Goal: Contribute content: Add original content to the website for others to see

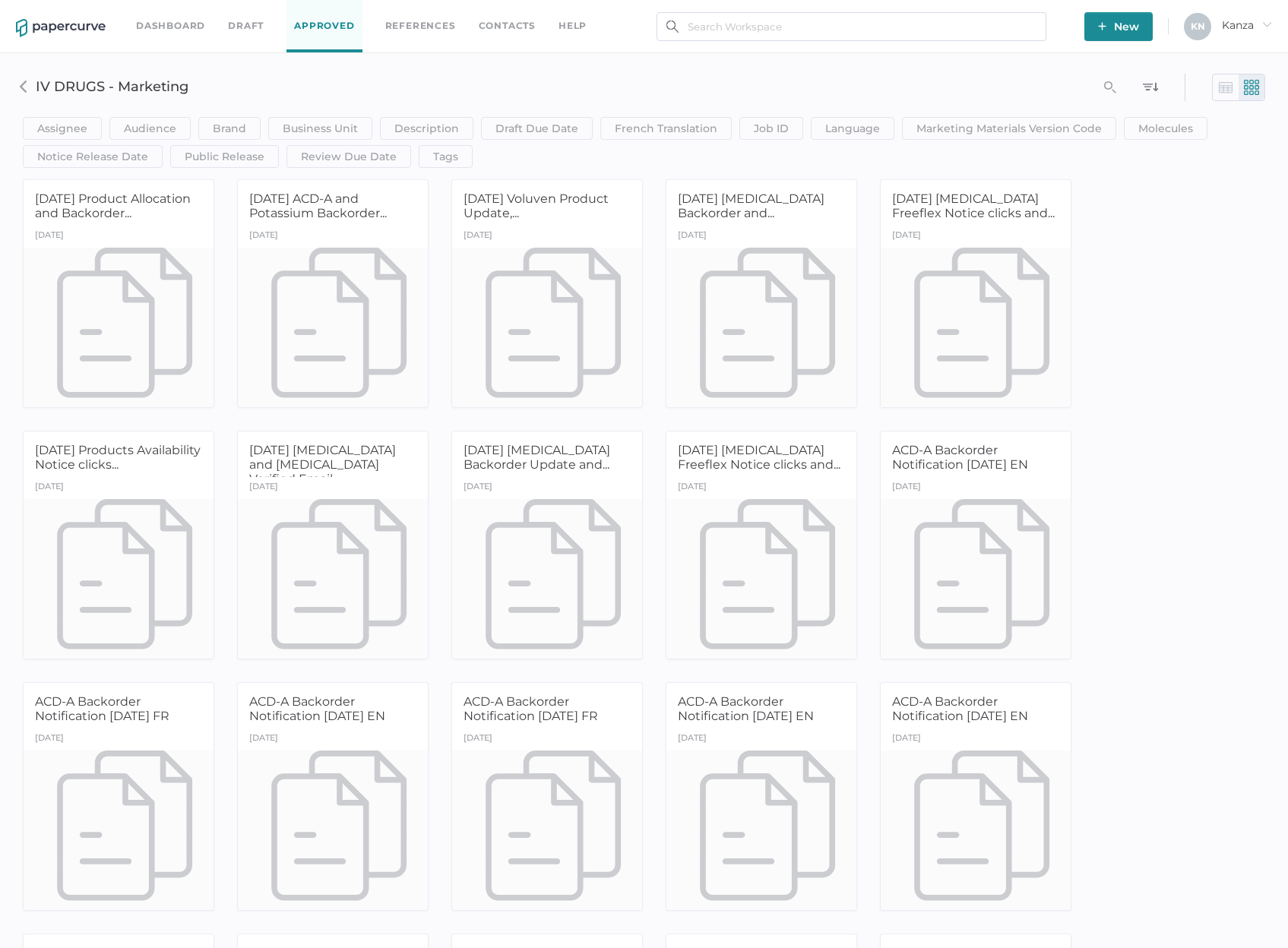
click at [648, 76] on div "Assignee Assignee Contains clear Save Audience HCP Direct to Consumer Patient I…" at bounding box center [643, 116] width 1265 height 103
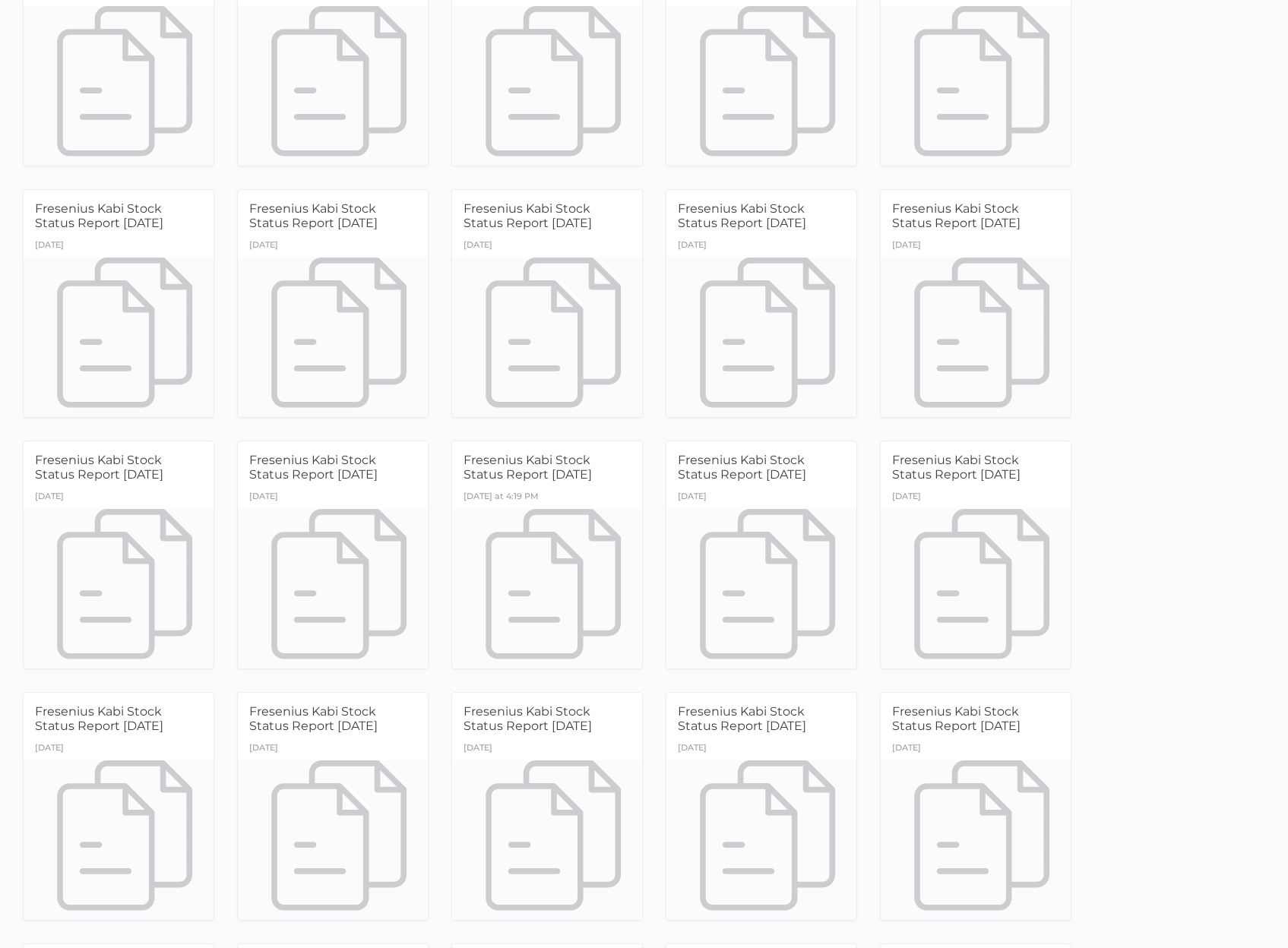
scroll to position [24885, 0]
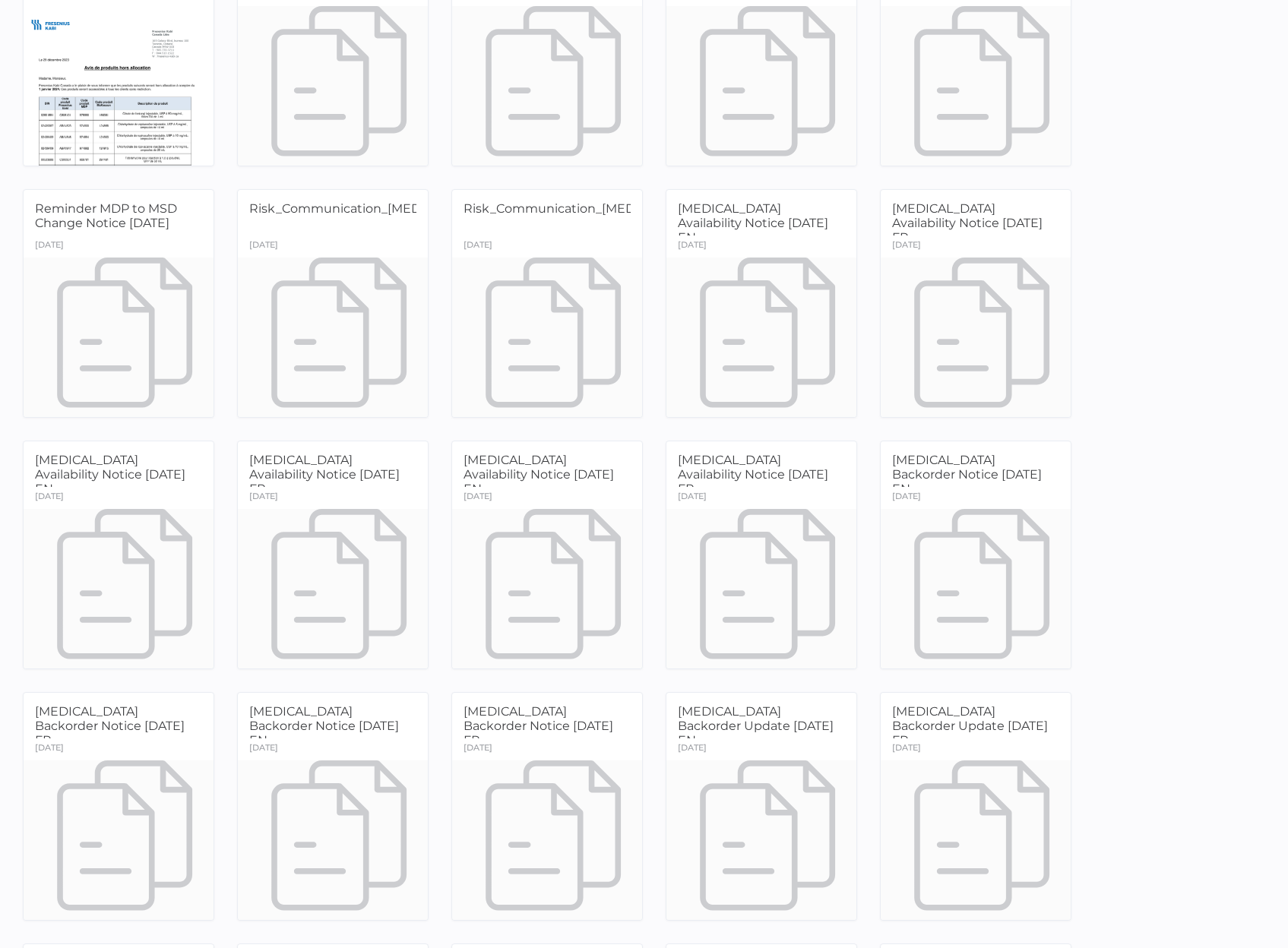
drag, startPoint x: 192, startPoint y: 488, endPoint x: 299, endPoint y: 460, distance: 110.6
click at [299, 460] on span "[MEDICAL_DATA] Availability Notice [DATE] FR" at bounding box center [323, 474] width 150 height 43
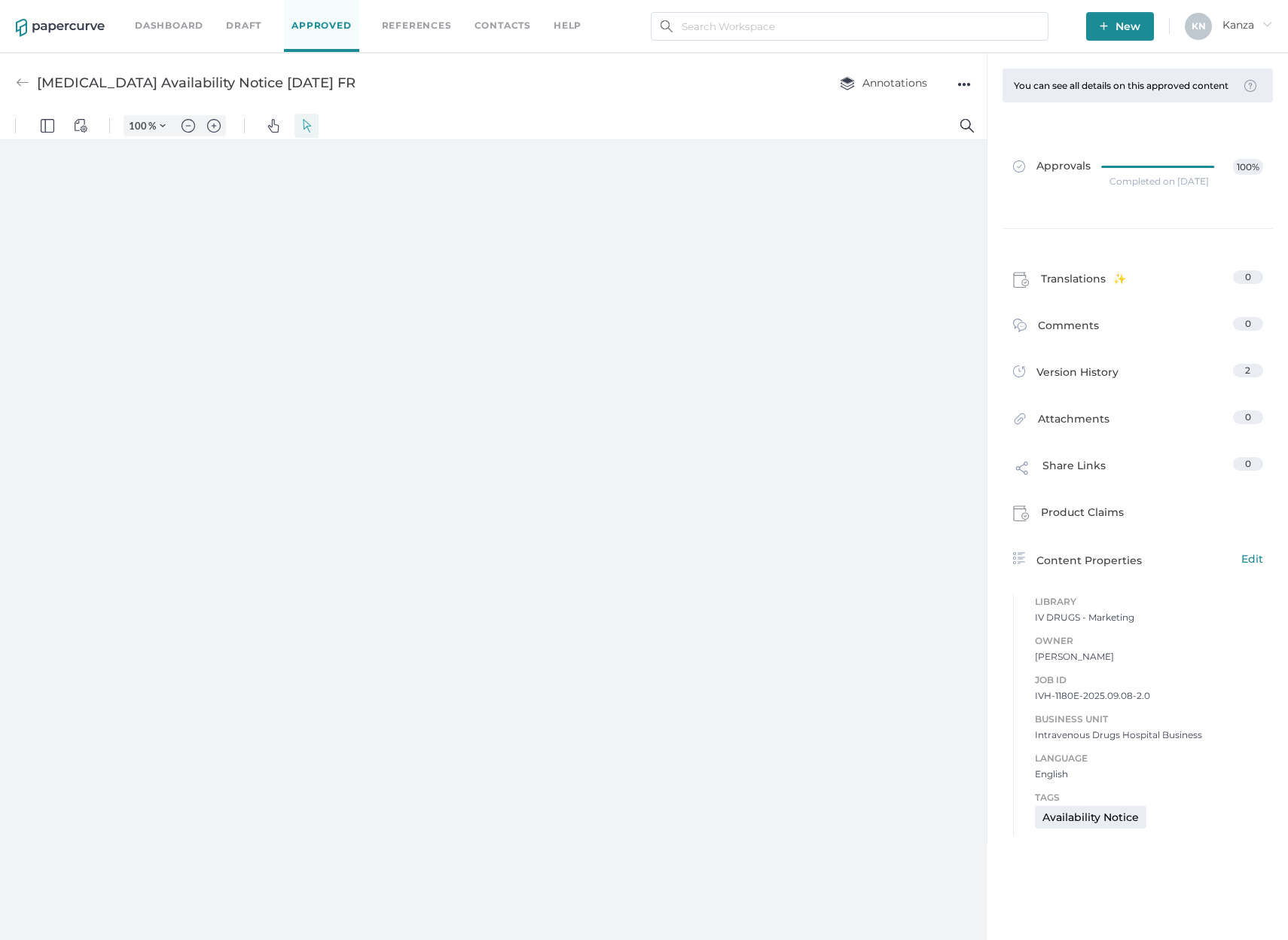
type input "107"
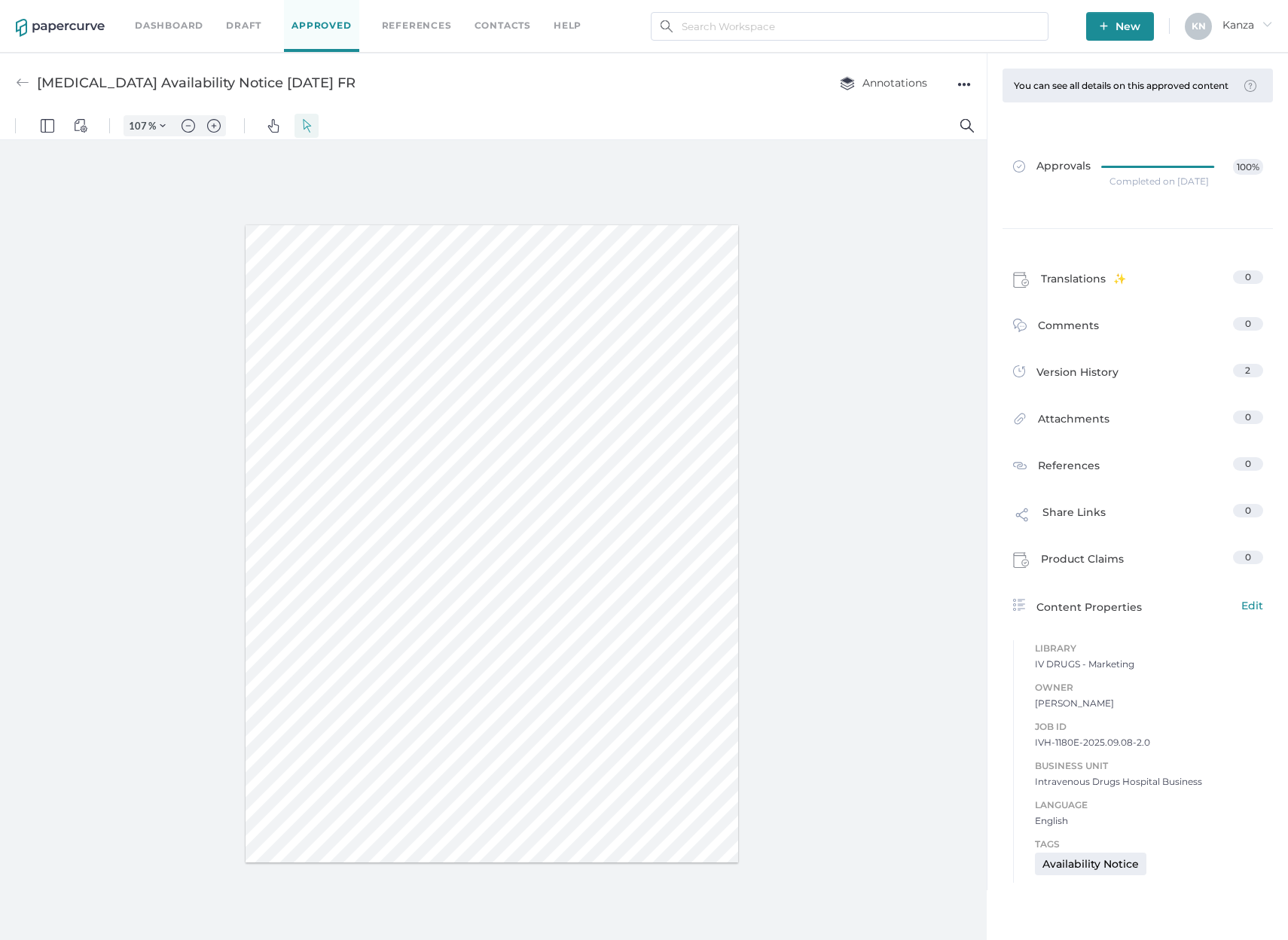
click at [967, 84] on div "●●●" at bounding box center [964, 84] width 14 height 21
click at [1063, 156] on link "Approvals 100%" at bounding box center [1138, 173] width 269 height 58
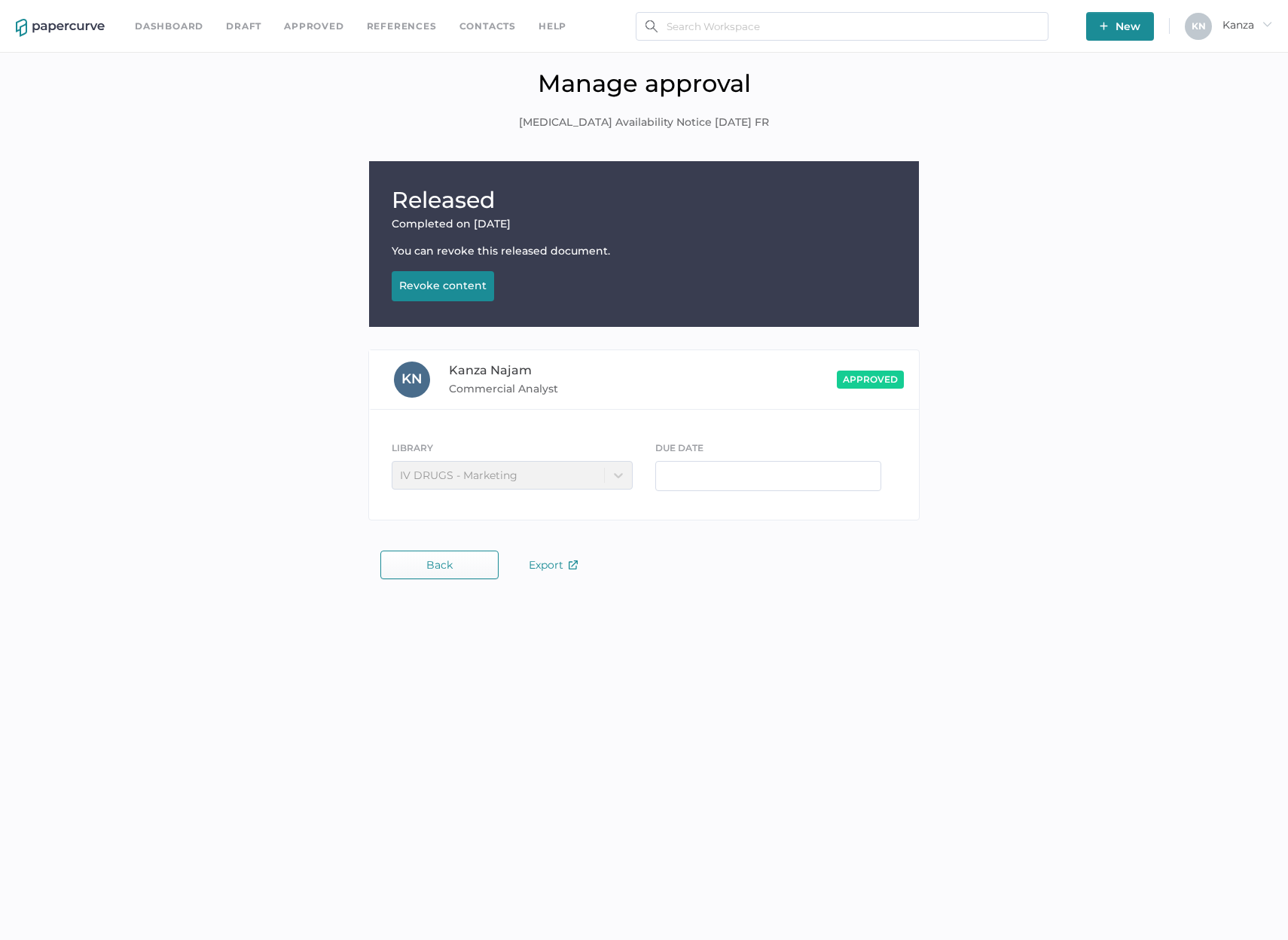
click at [442, 287] on div "Revoke content" at bounding box center [443, 285] width 88 height 14
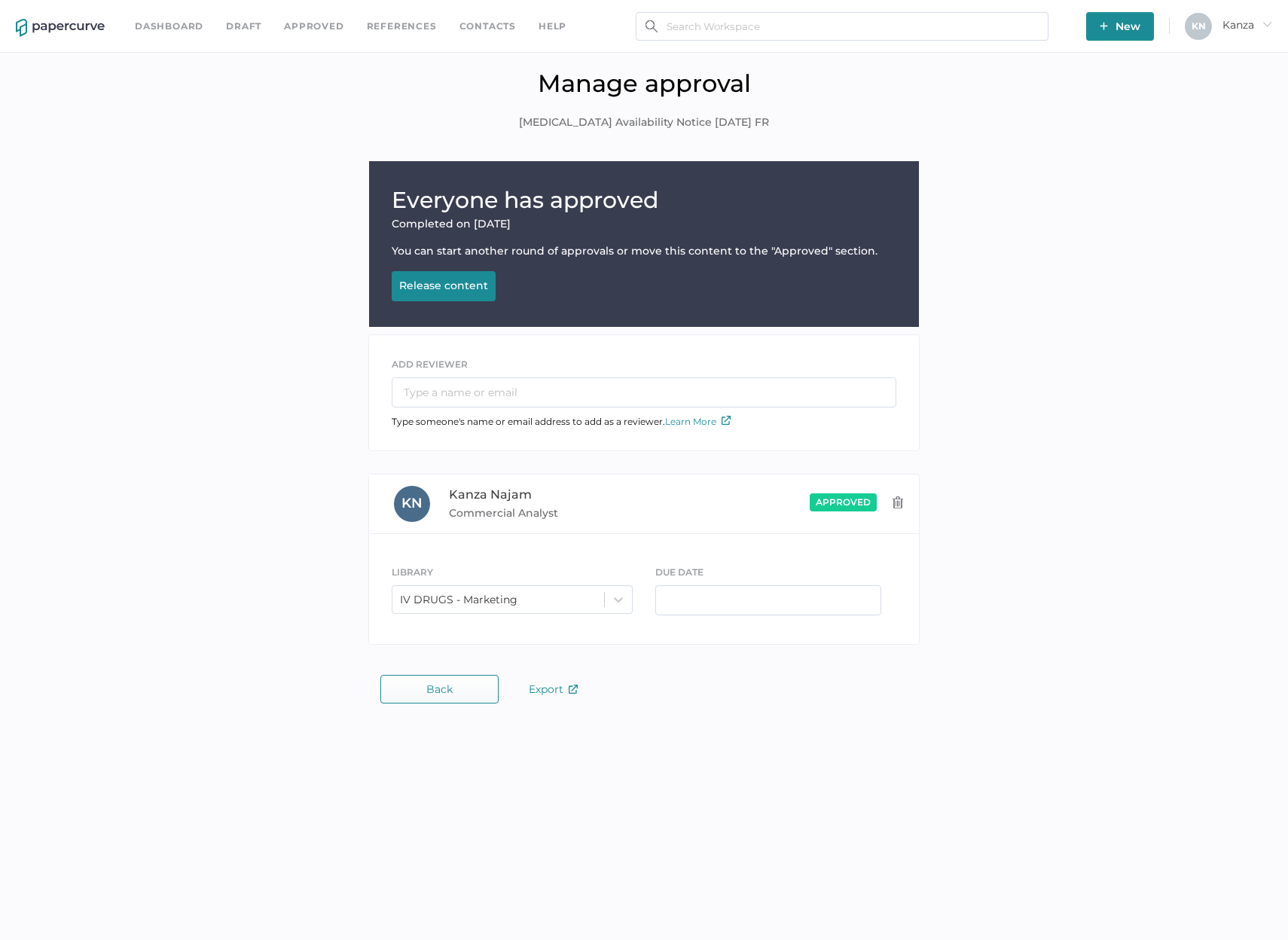
click at [449, 697] on button "Back" at bounding box center [438, 689] width 118 height 28
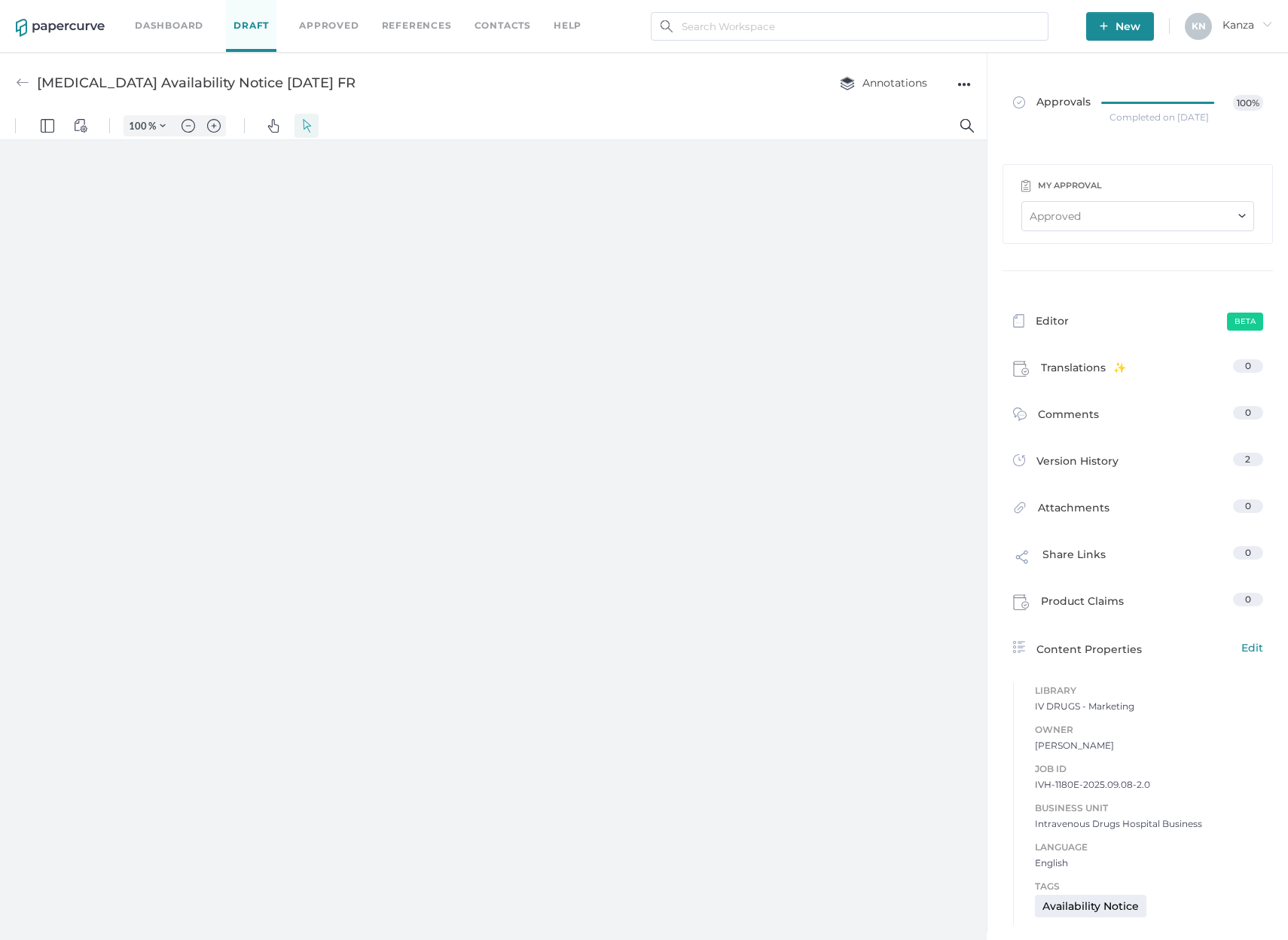
type input "107"
click at [957, 79] on div "●●●" at bounding box center [964, 84] width 14 height 21
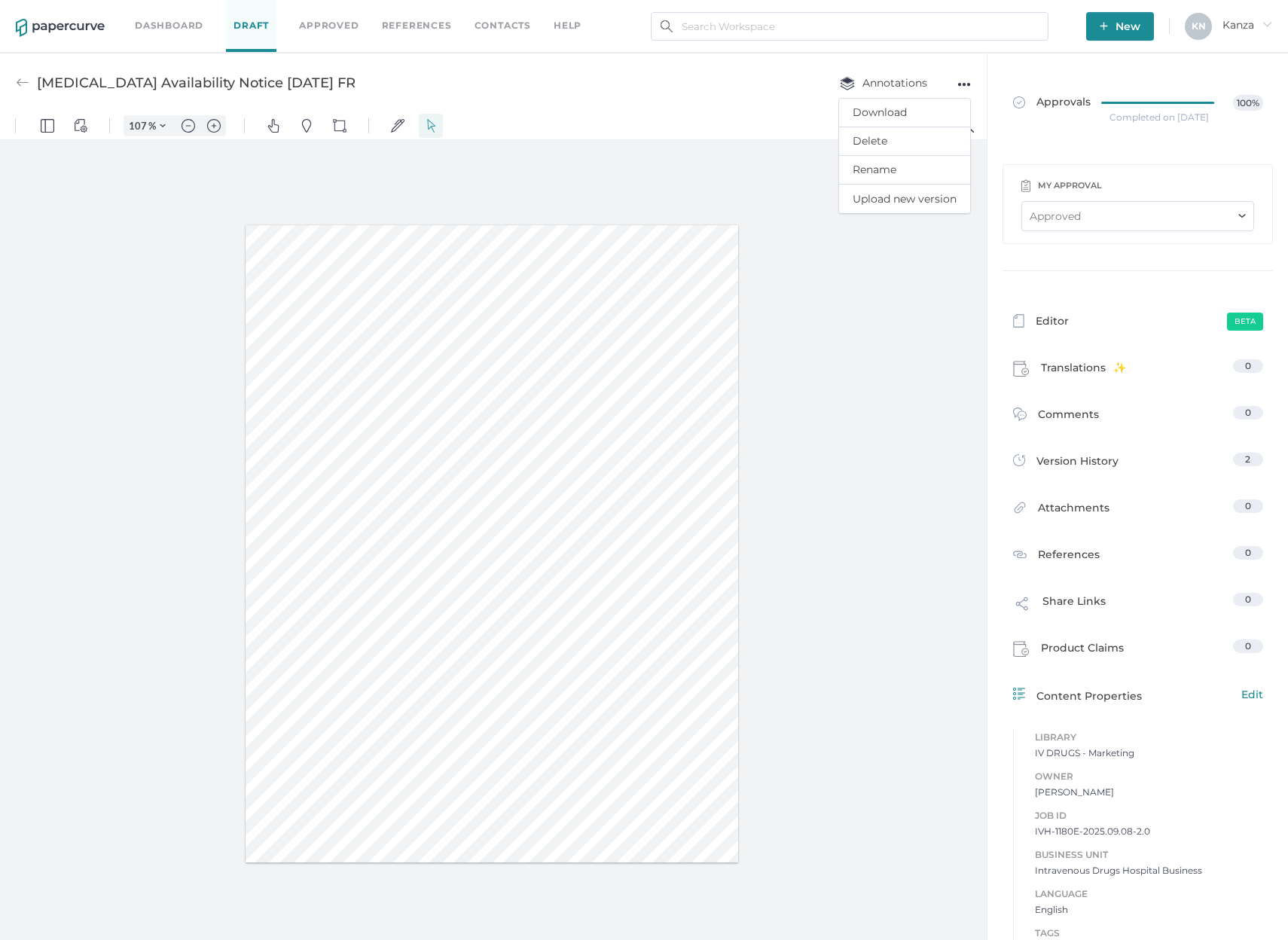
click at [1104, 696] on div "Content Properties Edit" at bounding box center [1138, 695] width 250 height 18
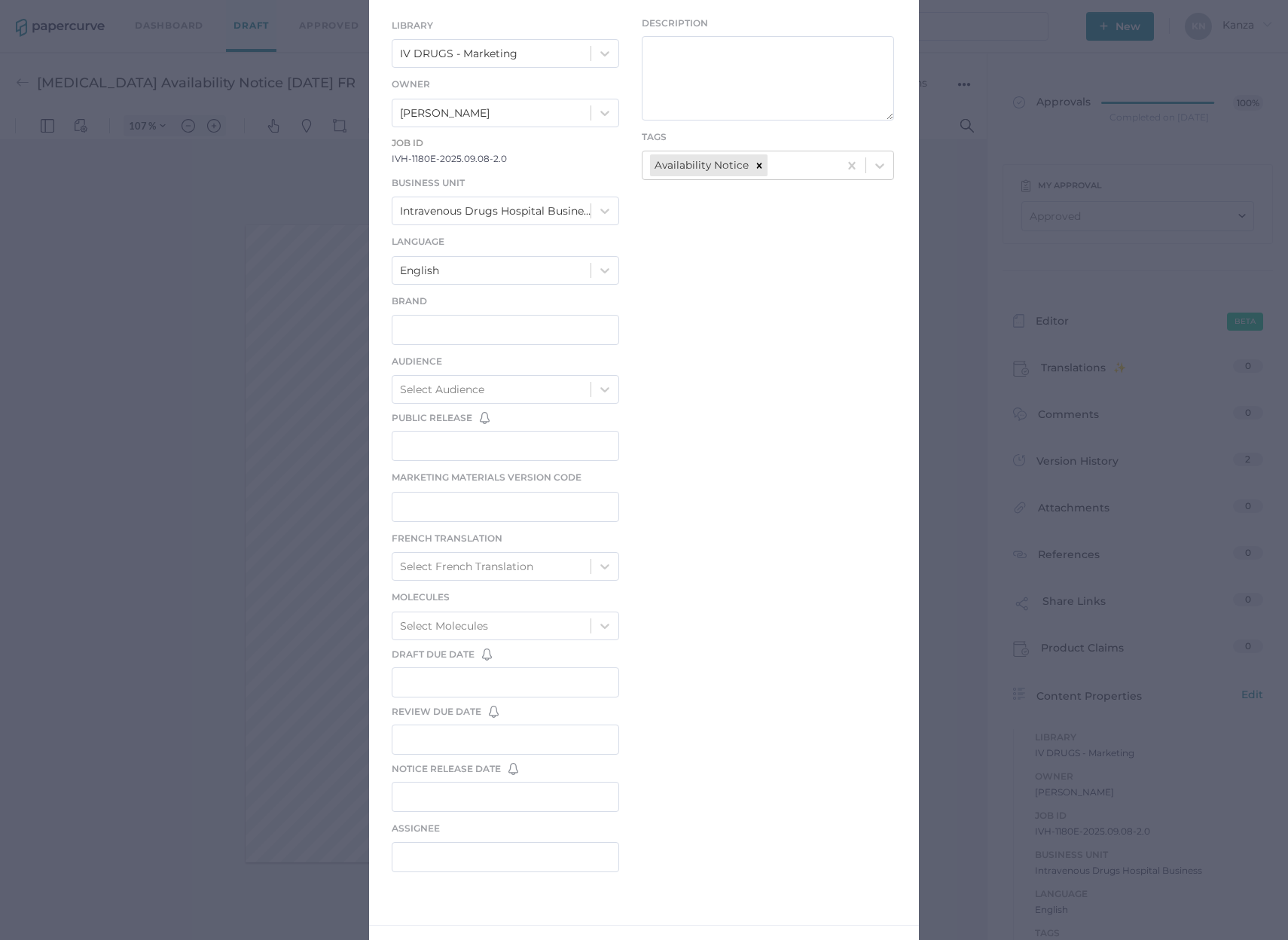
scroll to position [273, 0]
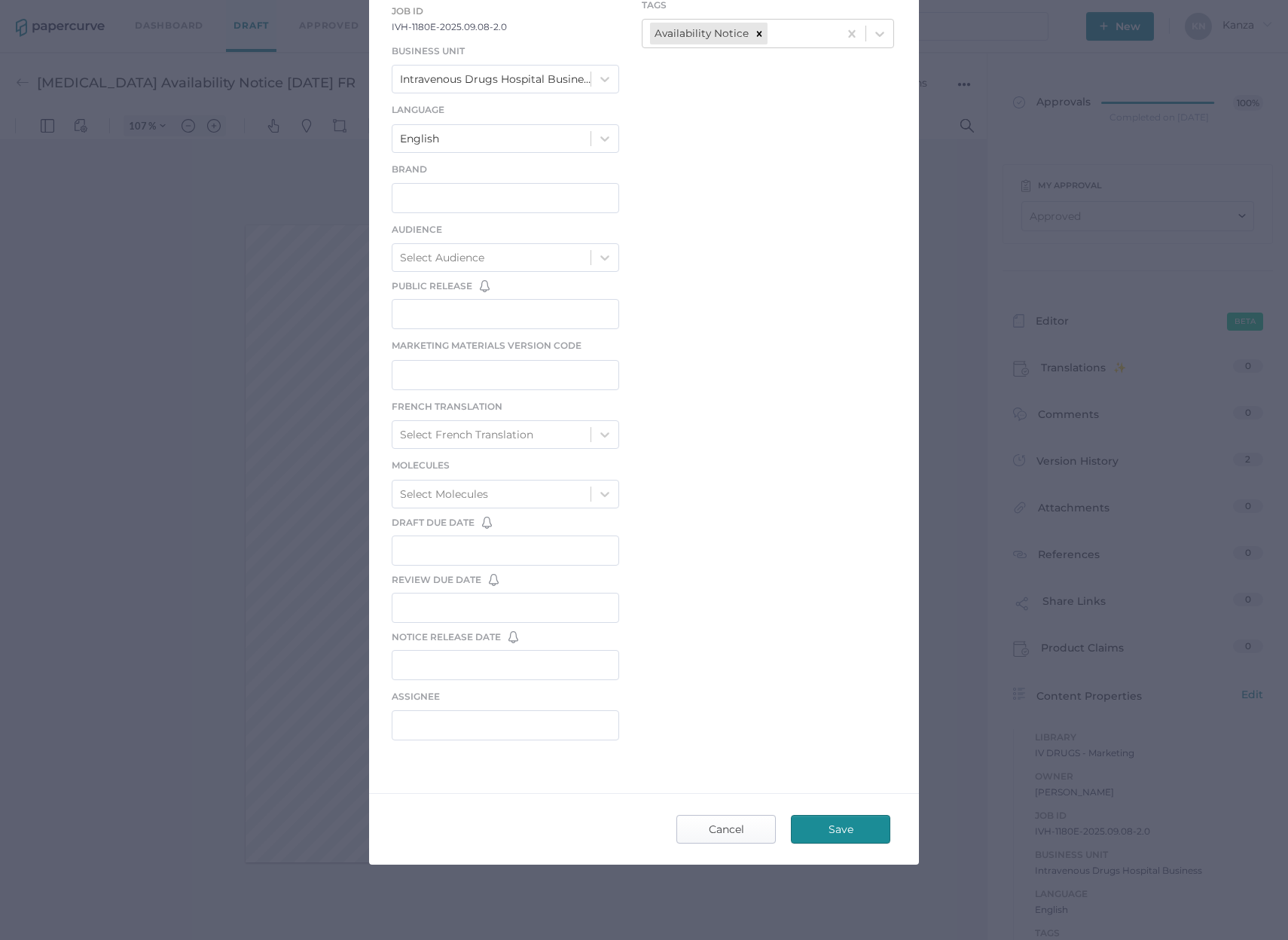
click at [719, 823] on span "Cancel" at bounding box center [726, 829] width 71 height 27
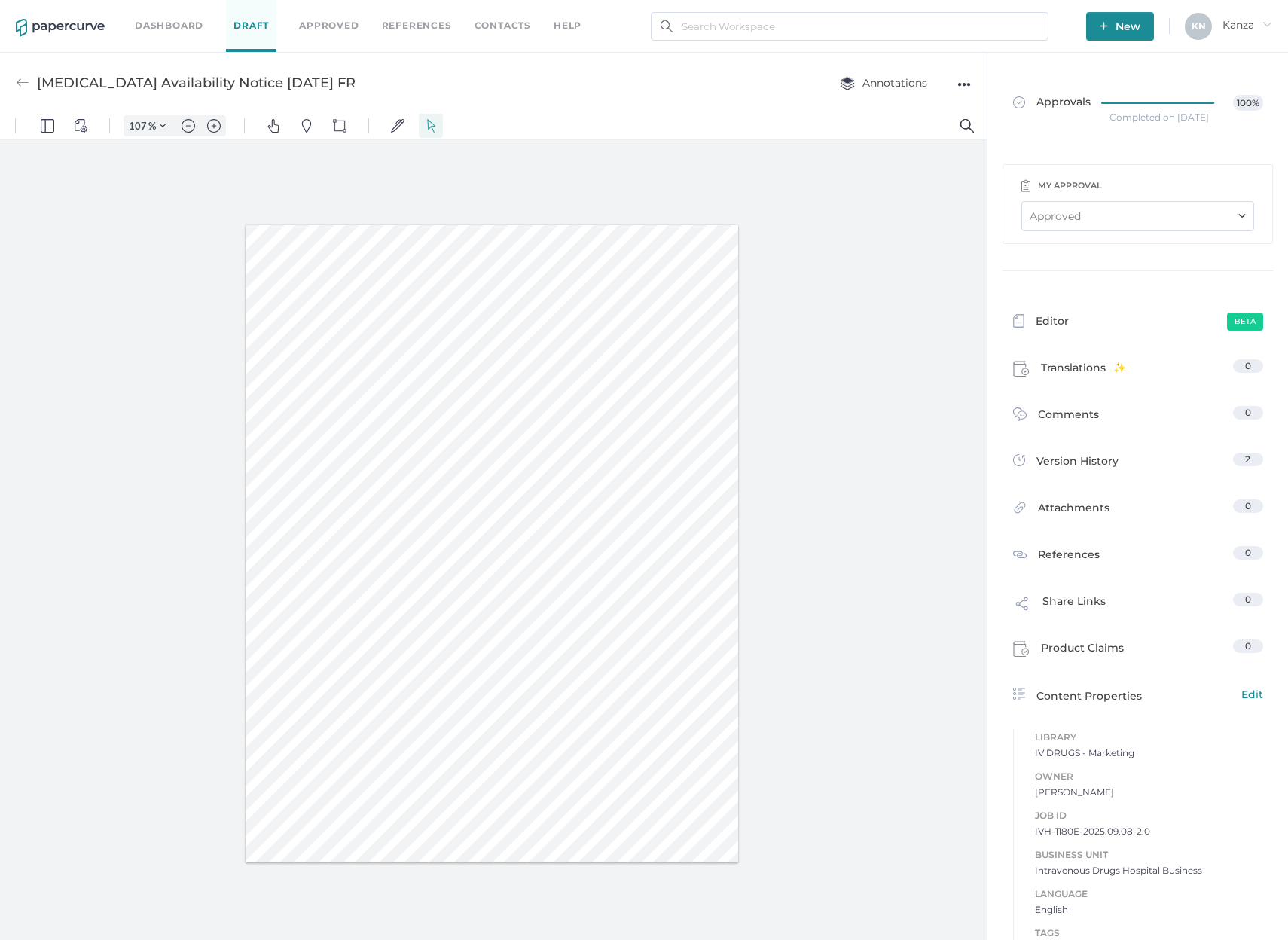
click at [963, 70] on div "Annotations ●●●" at bounding box center [890, 82] width 161 height 28
click at [964, 76] on div "●●●" at bounding box center [964, 84] width 14 height 21
click at [902, 204] on span "Upload new version" at bounding box center [904, 198] width 104 height 28
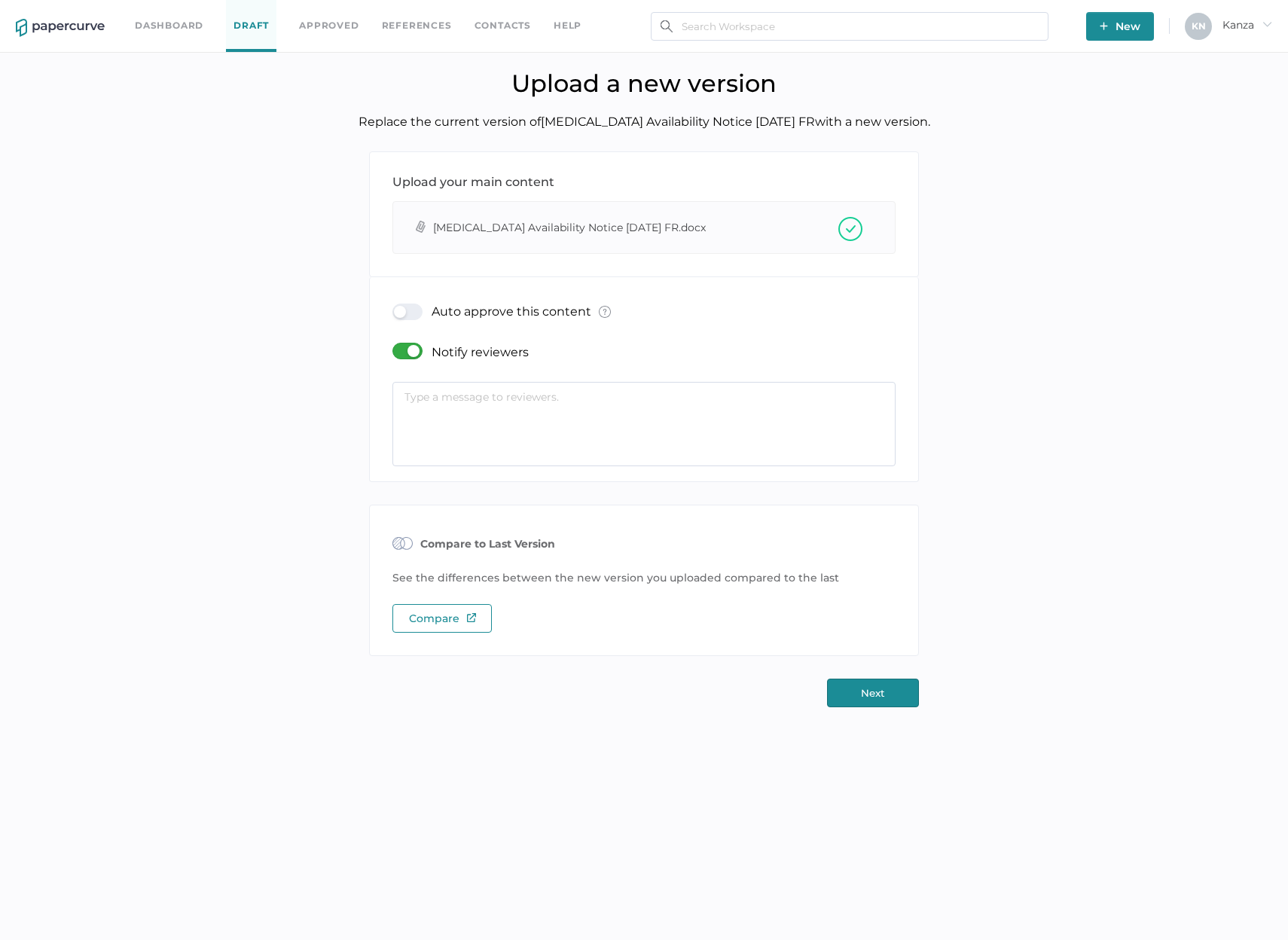
click at [422, 345] on div at bounding box center [412, 351] width 39 height 16
click at [396, 345] on input "checkbox" at bounding box center [396, 345] width 0 height 0
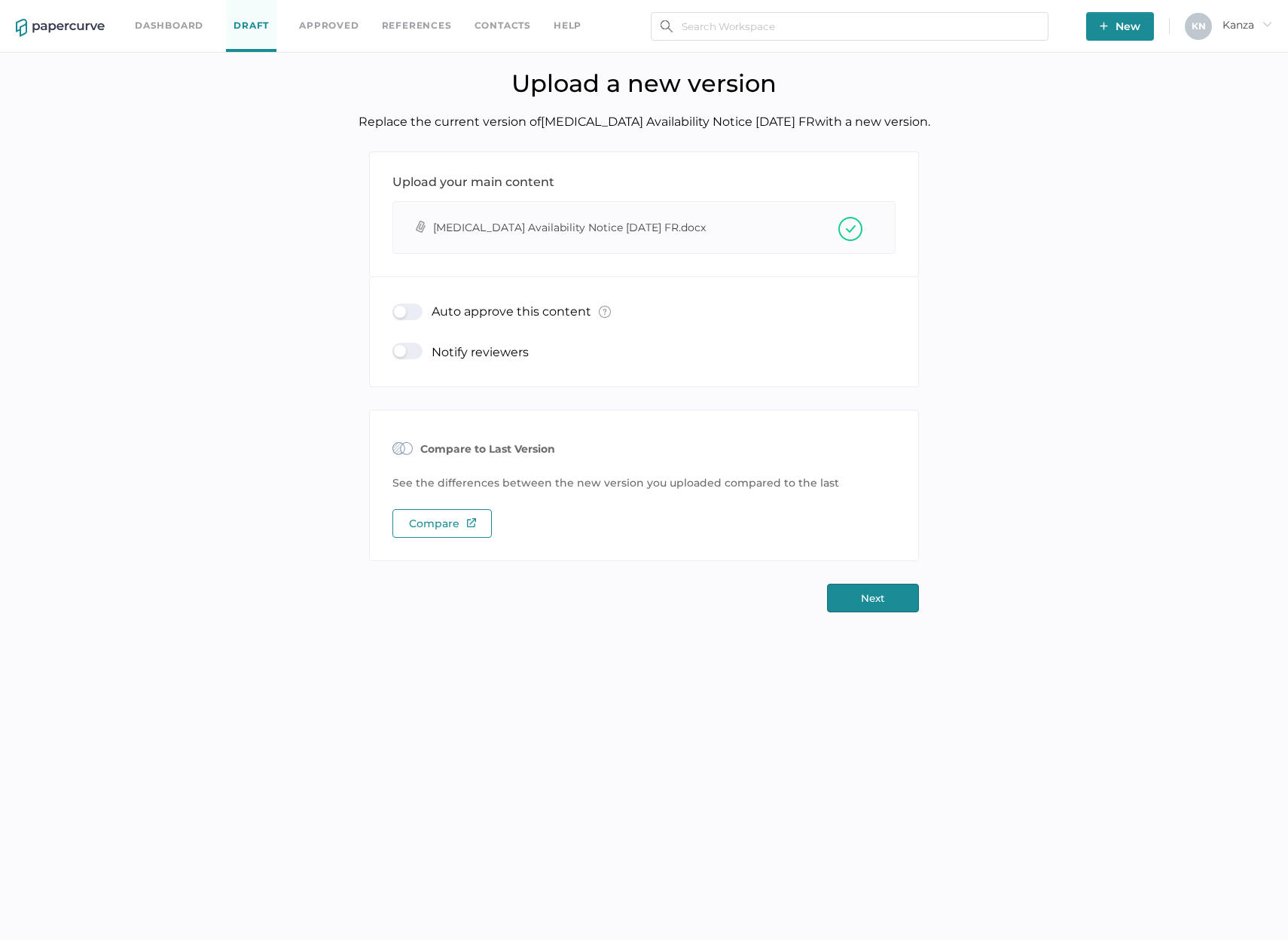
click at [406, 307] on div at bounding box center [412, 312] width 39 height 16
click at [396, 306] on input "checkbox" at bounding box center [396, 306] width 0 height 0
type input "[EMAIL_ADDRESS][DOMAIN_NAME]"
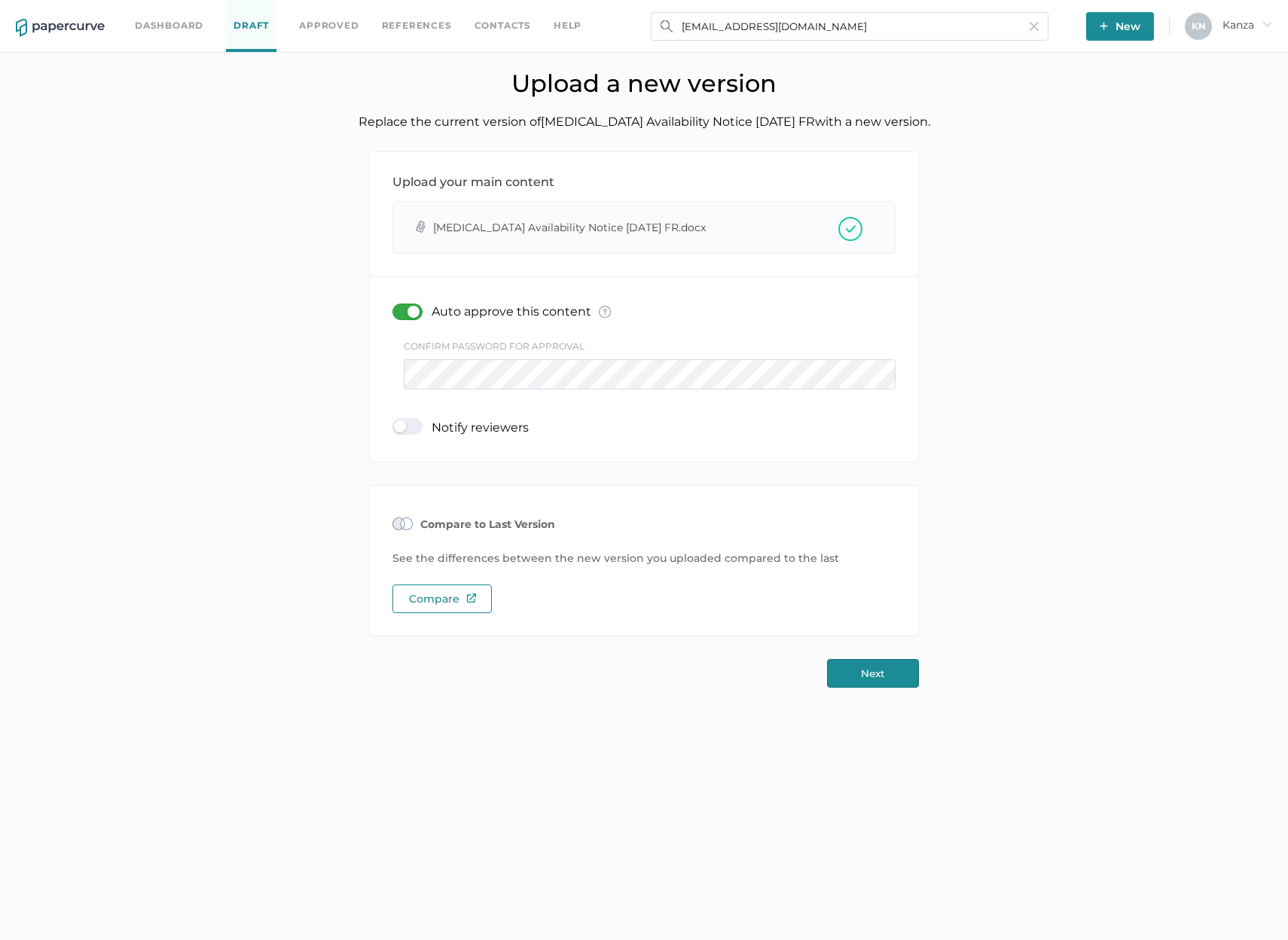
click at [865, 673] on button "Next" at bounding box center [872, 673] width 92 height 28
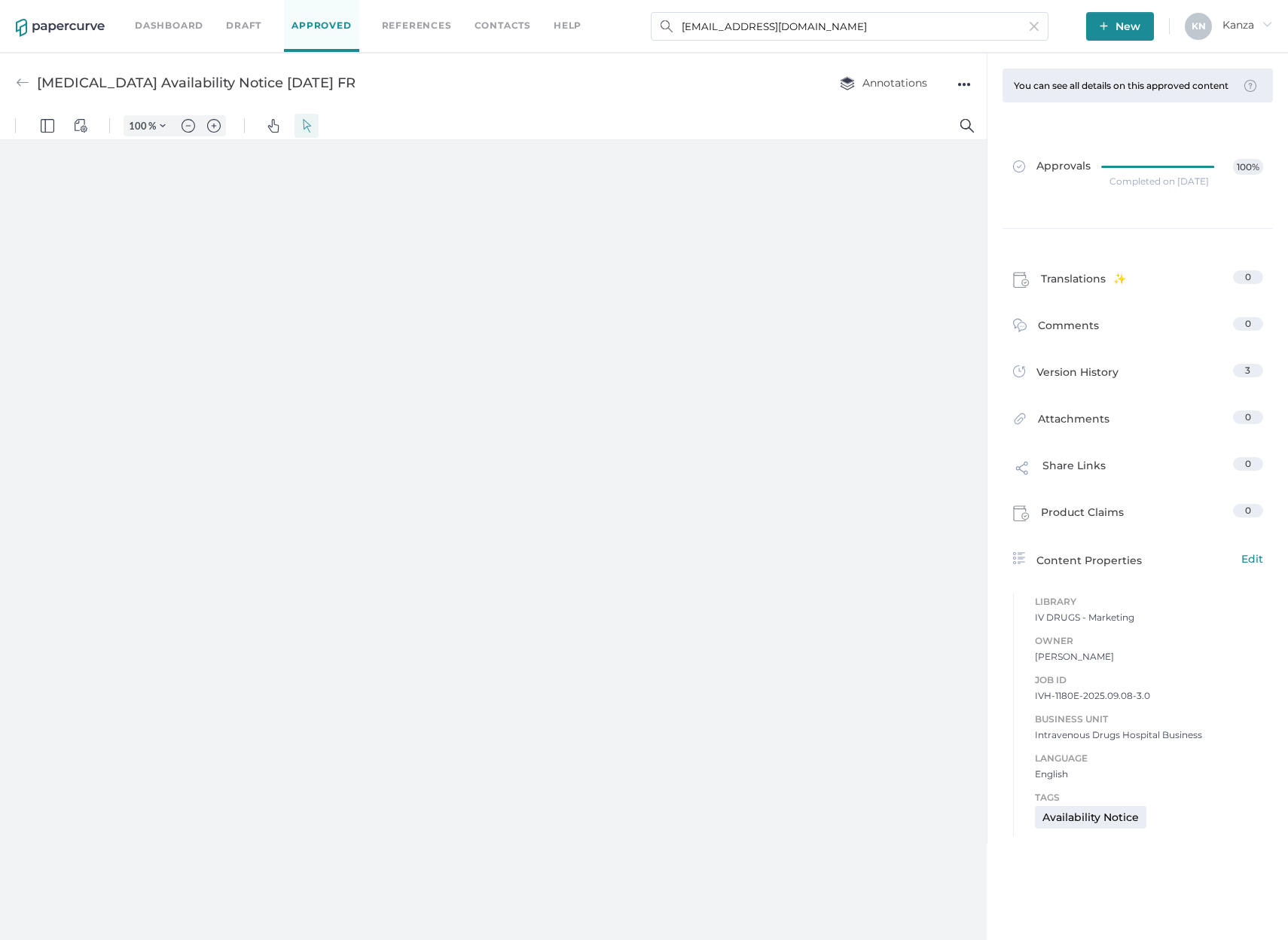
type input "107"
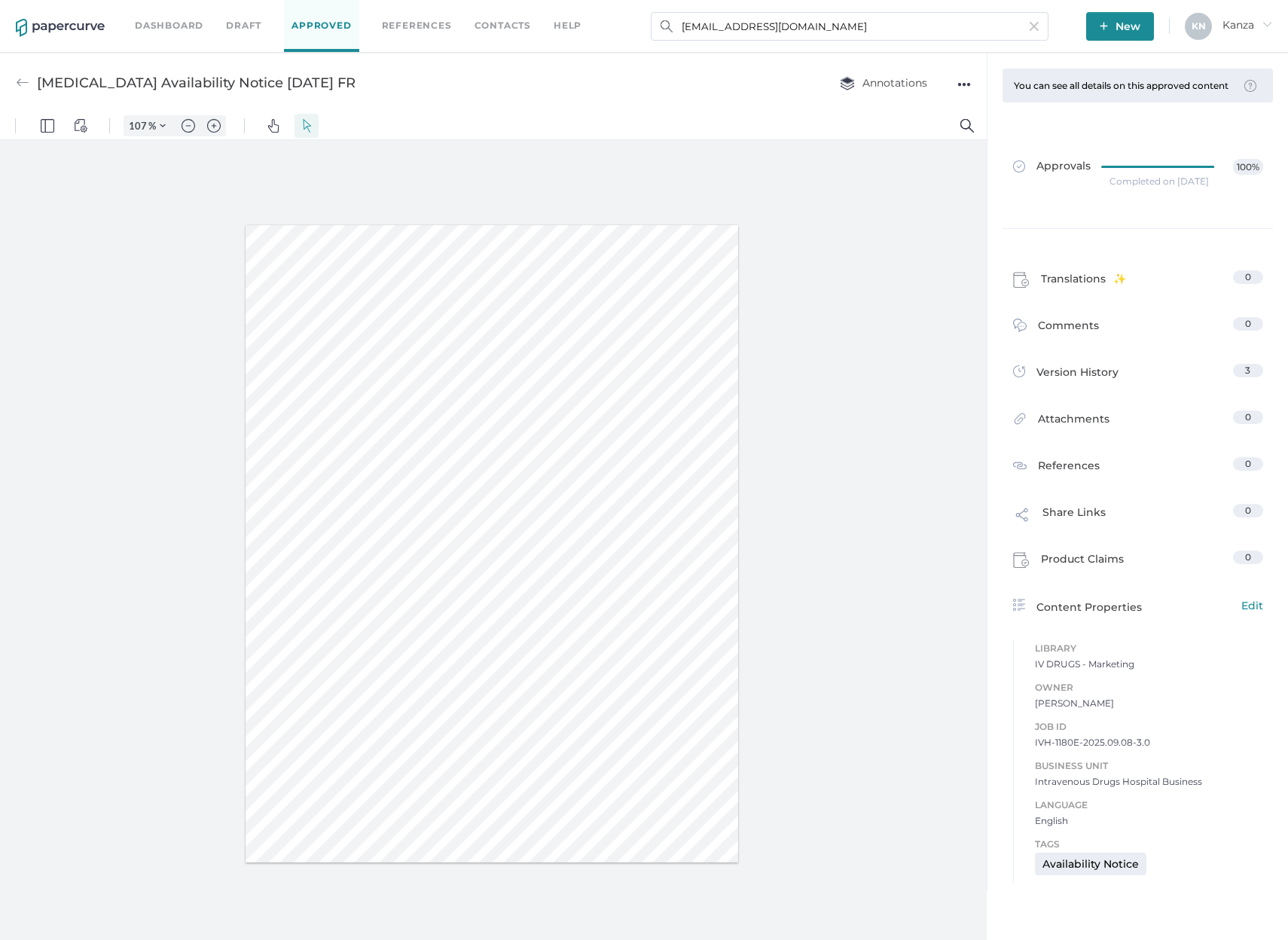
click at [966, 85] on div "●●●" at bounding box center [964, 84] width 14 height 21
click at [925, 146] on span "Delete" at bounding box center [917, 141] width 79 height 28
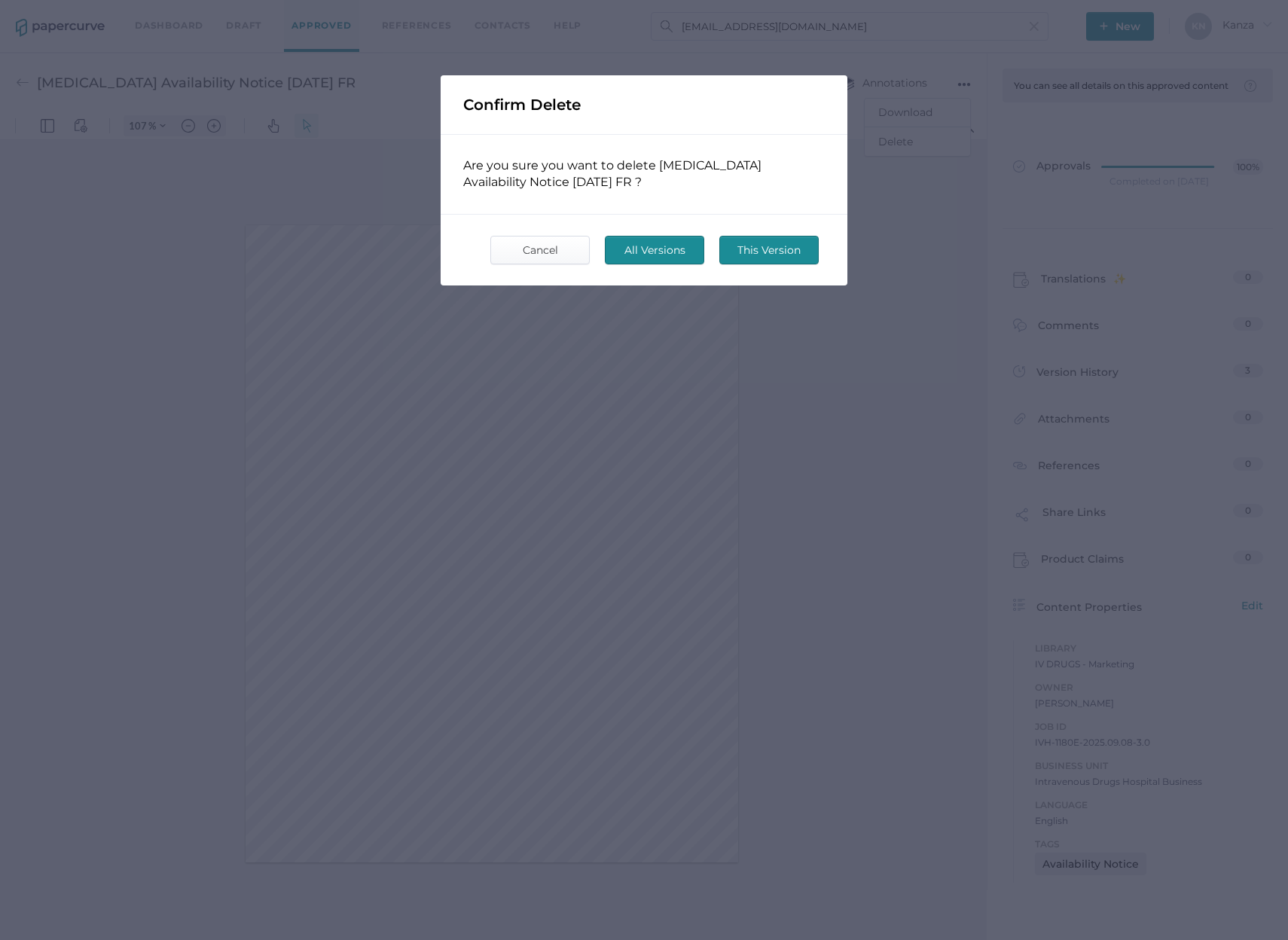
click at [672, 253] on span "All Versions" at bounding box center [655, 250] width 71 height 27
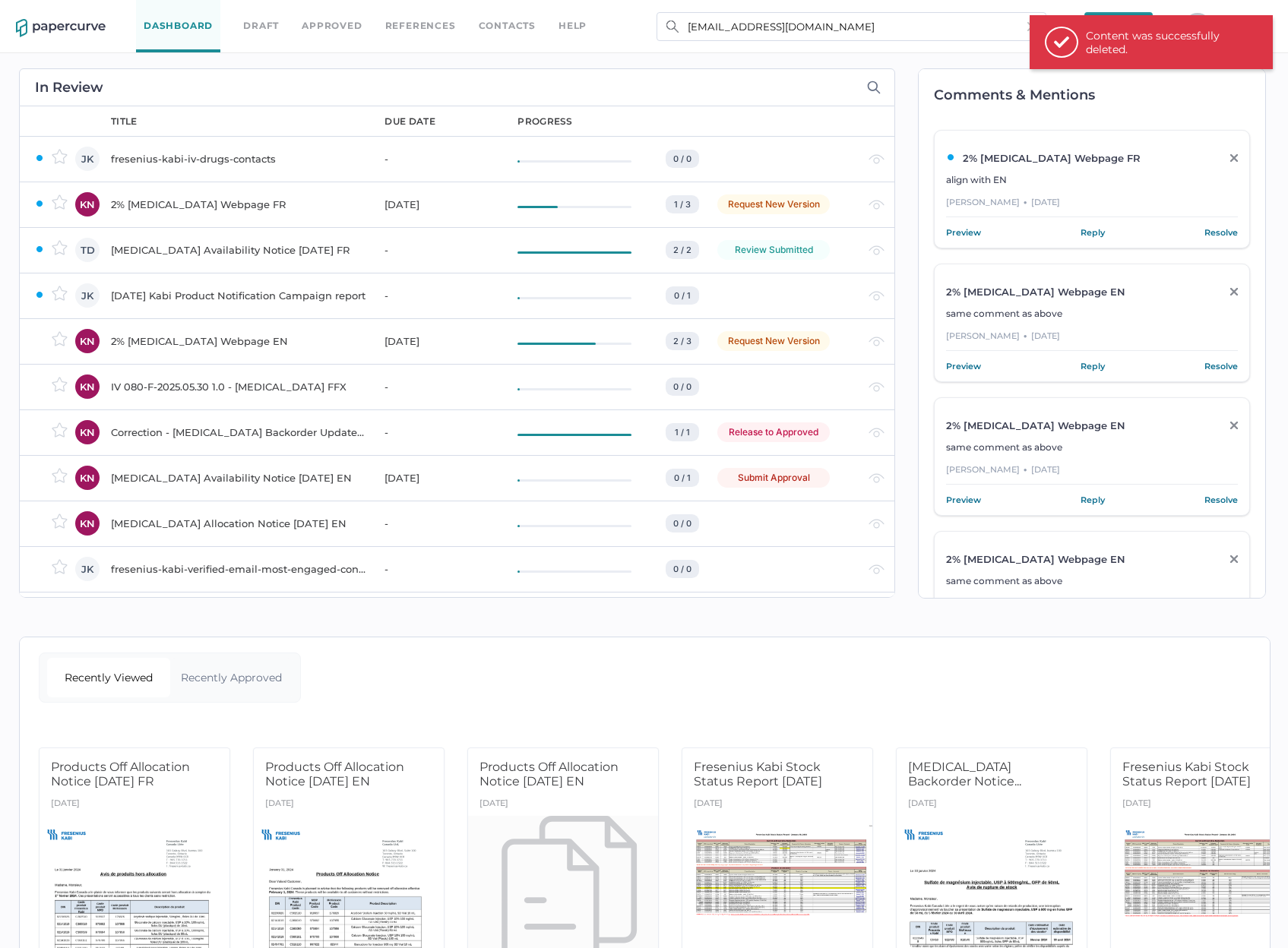
click at [561, 54] on div "In Review owner JK KN TD JK KN KN KN KN KN JK JK KN KN KN KN KN KN KN KN KN KN …" at bounding box center [452, 334] width 884 height 561
click at [1235, 39] on div "Content was successfully deleted." at bounding box center [1161, 42] width 152 height 28
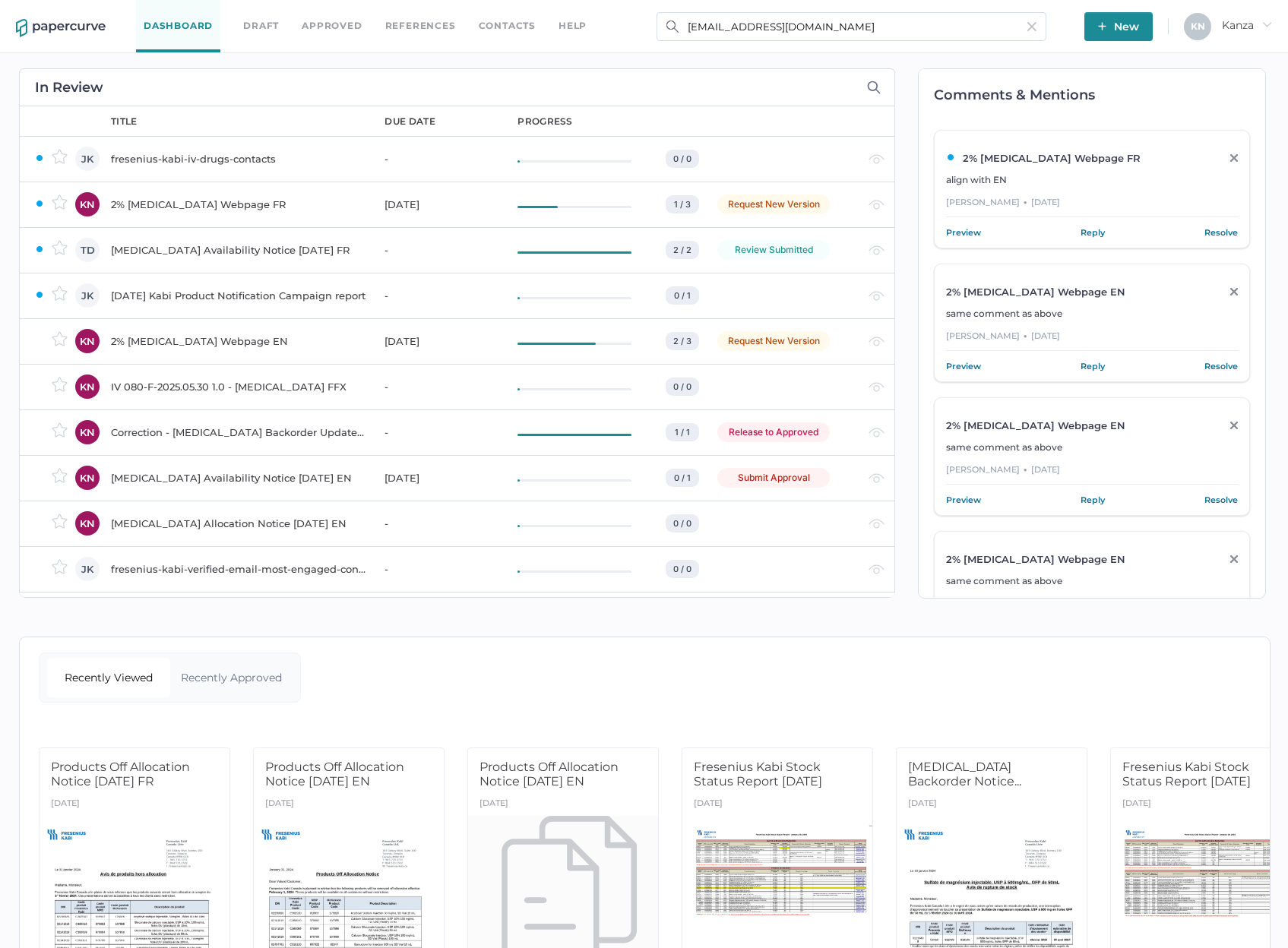
click at [1106, 21] on span "New" at bounding box center [1118, 26] width 41 height 29
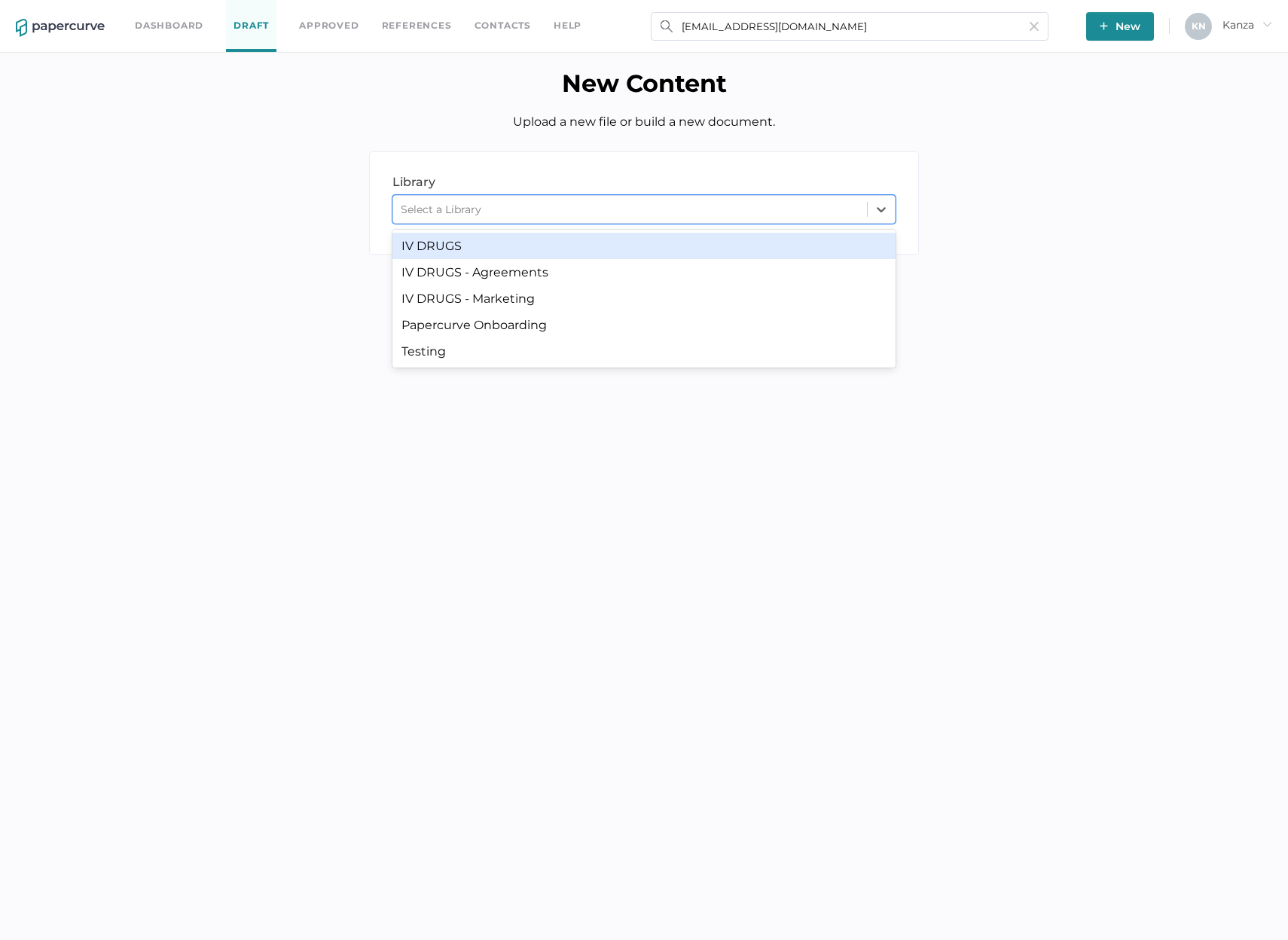
click at [620, 208] on div "Select a Library" at bounding box center [629, 209] width 474 height 23
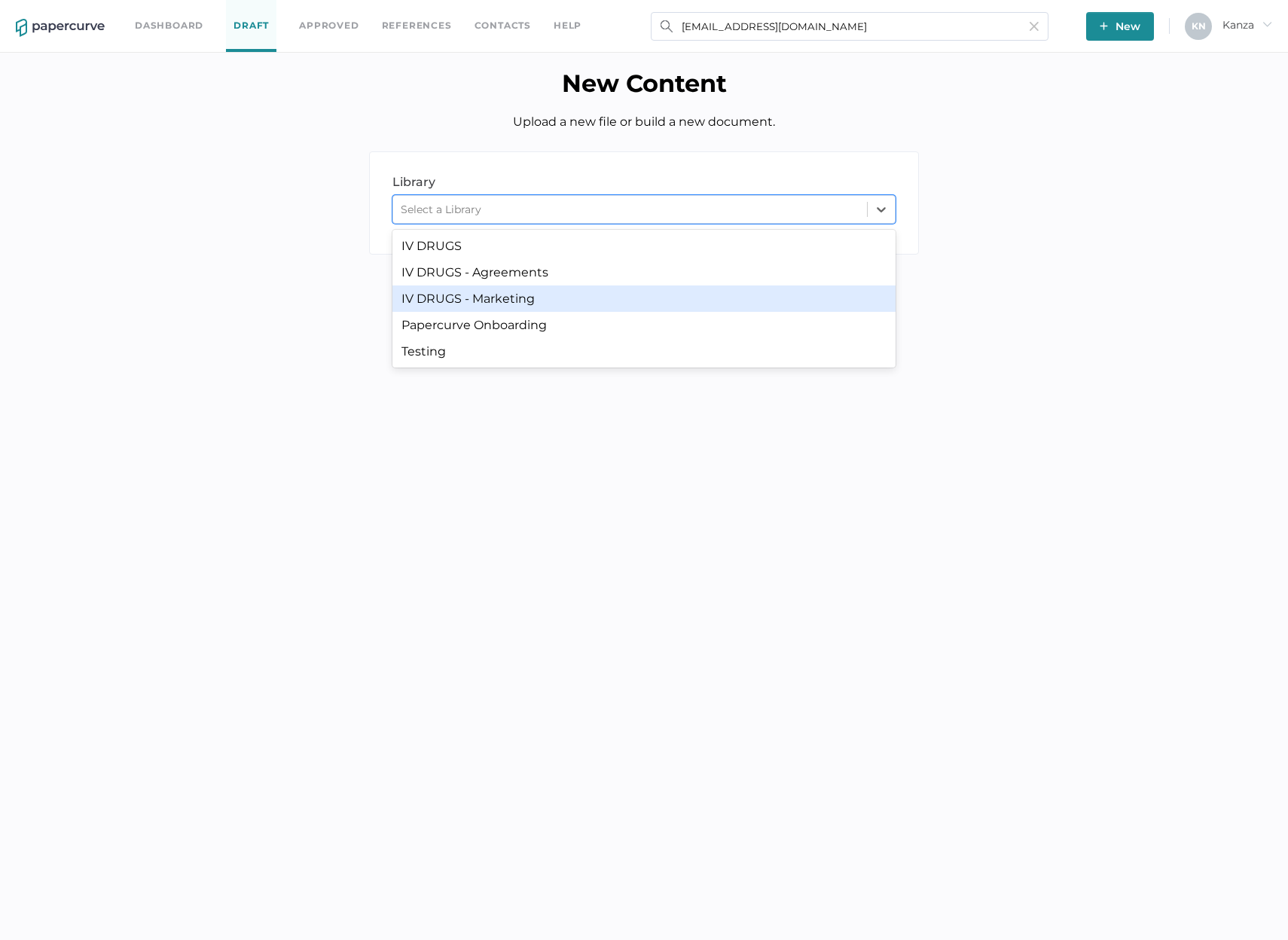
click at [565, 309] on div "IV DRUGS - Marketing" at bounding box center [644, 299] width 503 height 26
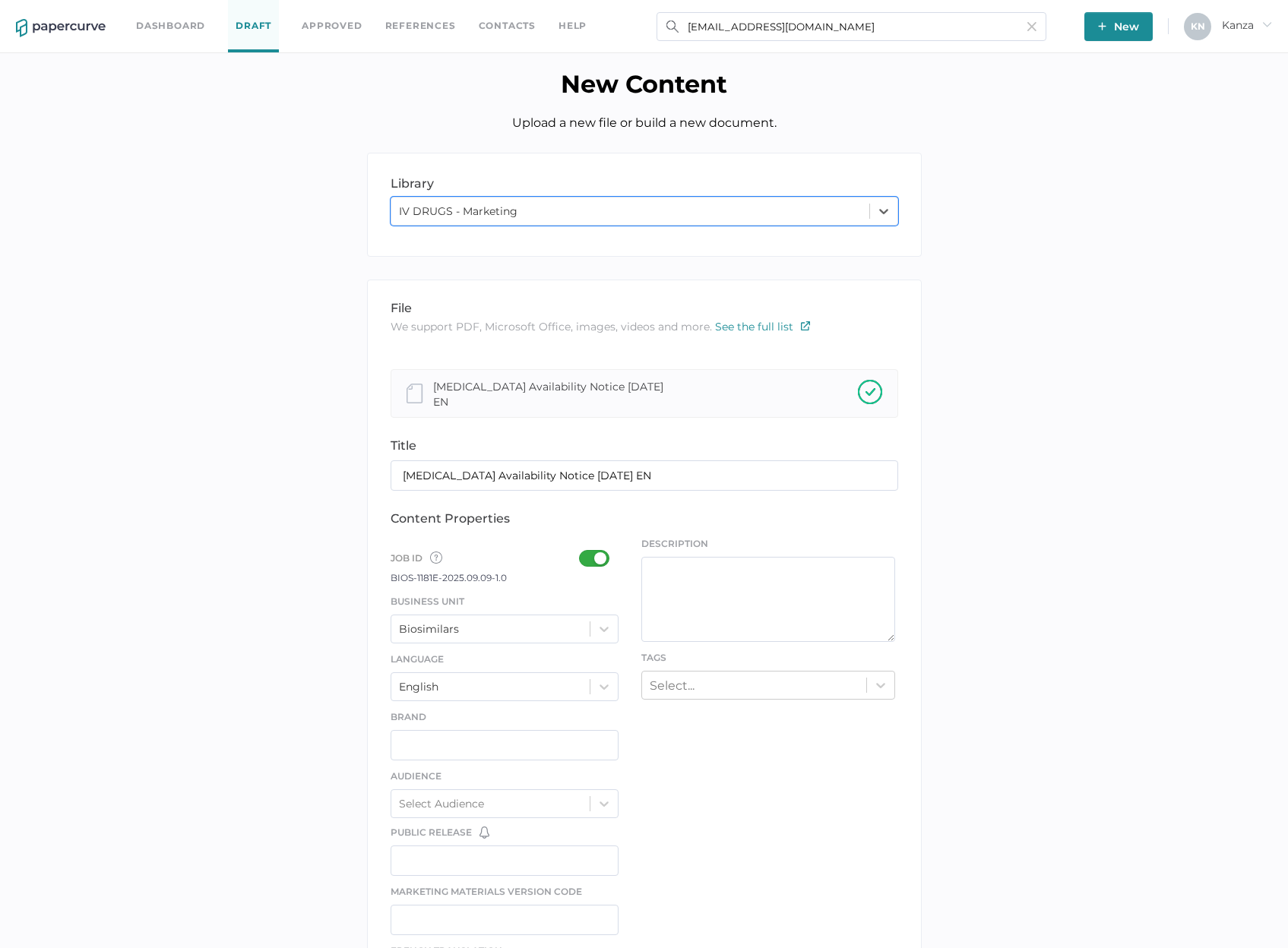
click at [586, 556] on div at bounding box center [598, 558] width 40 height 17
click at [582, 552] on input "checkbox" at bounding box center [582, 552] width 0 height 0
click at [601, 635] on icon at bounding box center [603, 629] width 15 height 15
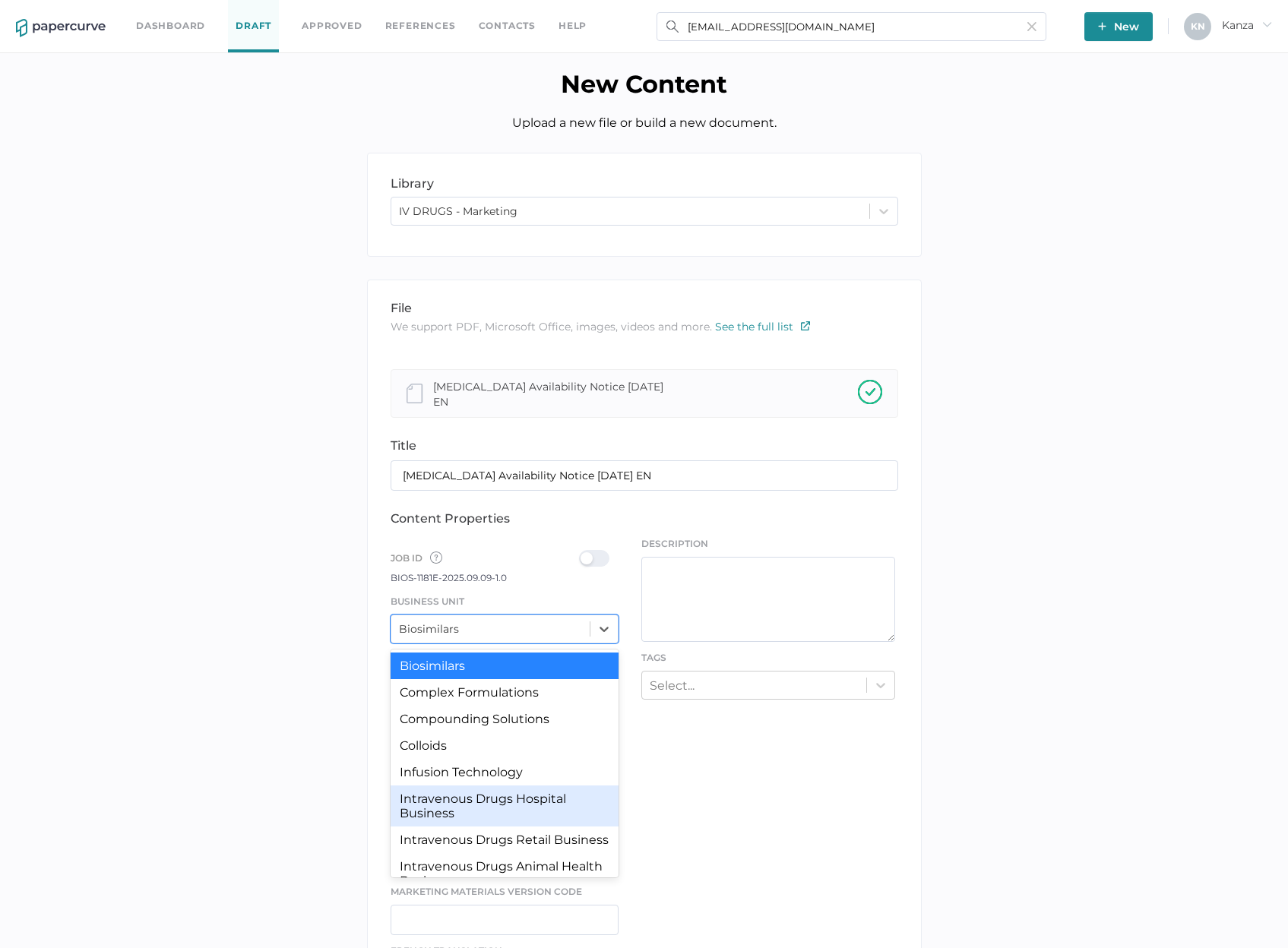
click at [517, 812] on div "Intravenous Drugs Hospital Business" at bounding box center [505, 806] width 228 height 41
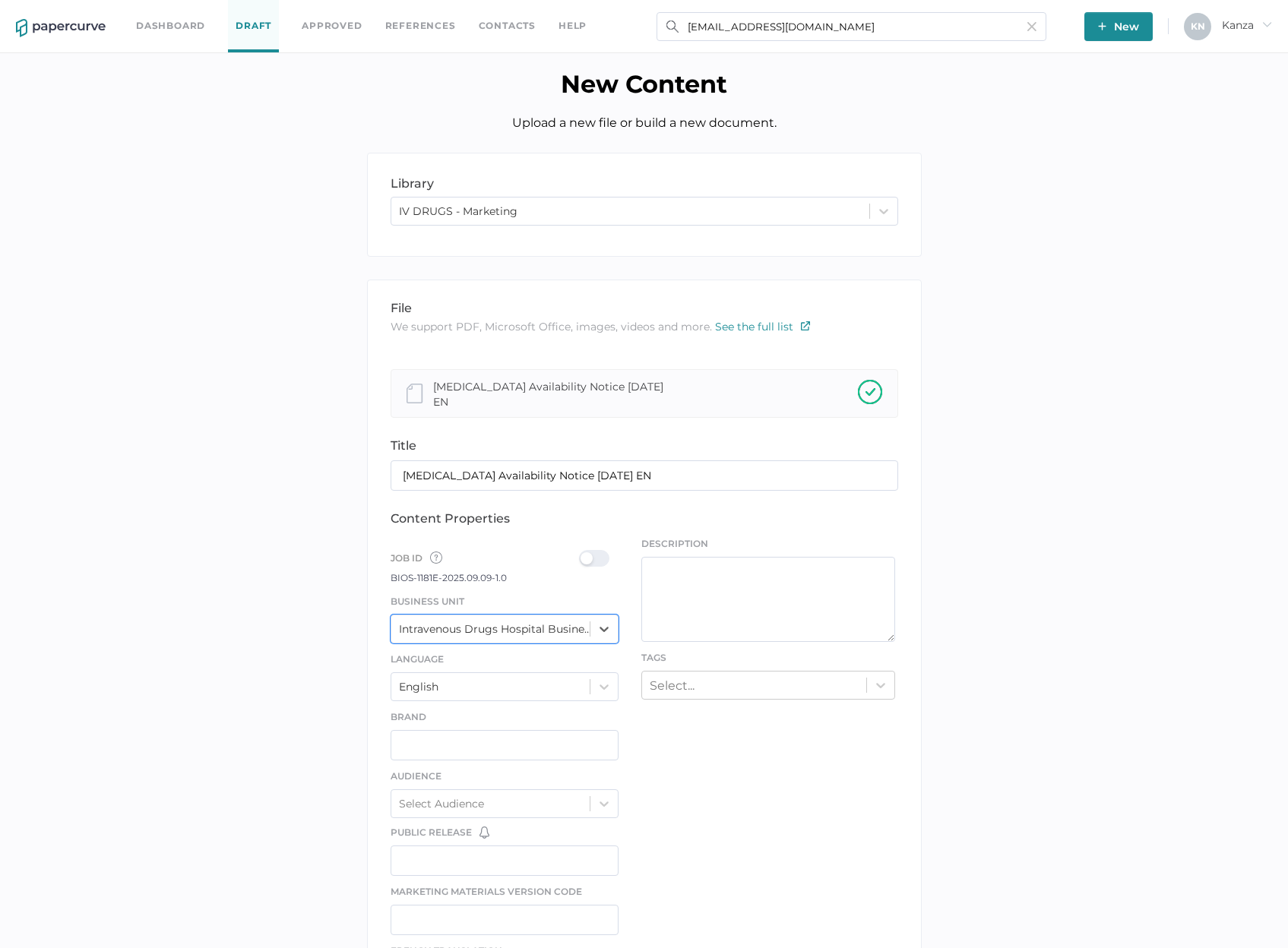
click at [596, 558] on div at bounding box center [598, 558] width 40 height 17
click at [582, 552] on input "checkbox" at bounding box center [582, 552] width 0 height 0
click at [682, 673] on div "Select..." at bounding box center [754, 685] width 224 height 24
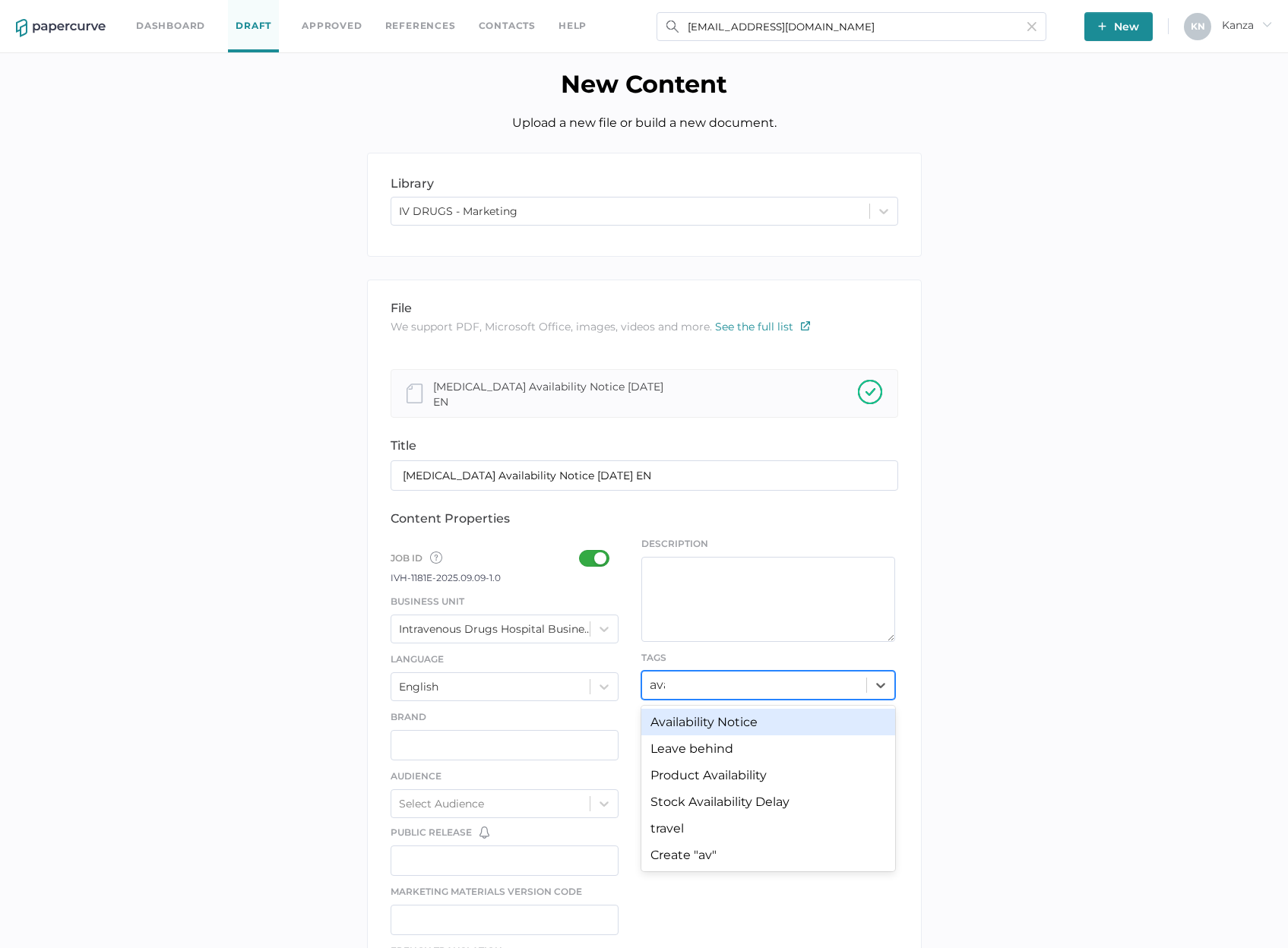
type input "avail"
click at [696, 716] on div "Availability Notice" at bounding box center [767, 721] width 253 height 27
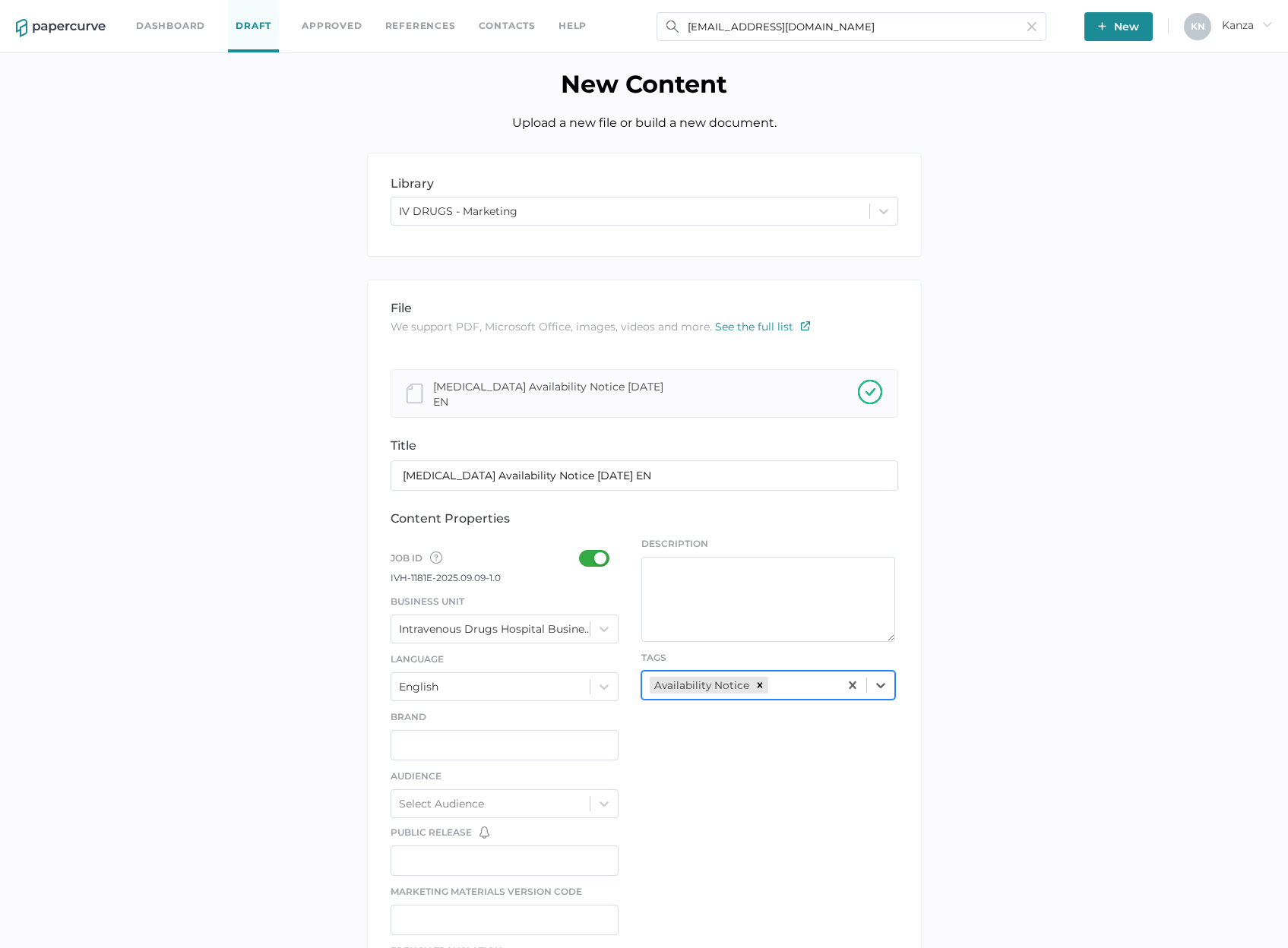
click at [652, 791] on div "file We support PDF, Microsoft Office, images, videos and more. See the full li…" at bounding box center [644, 796] width 555 height 1035
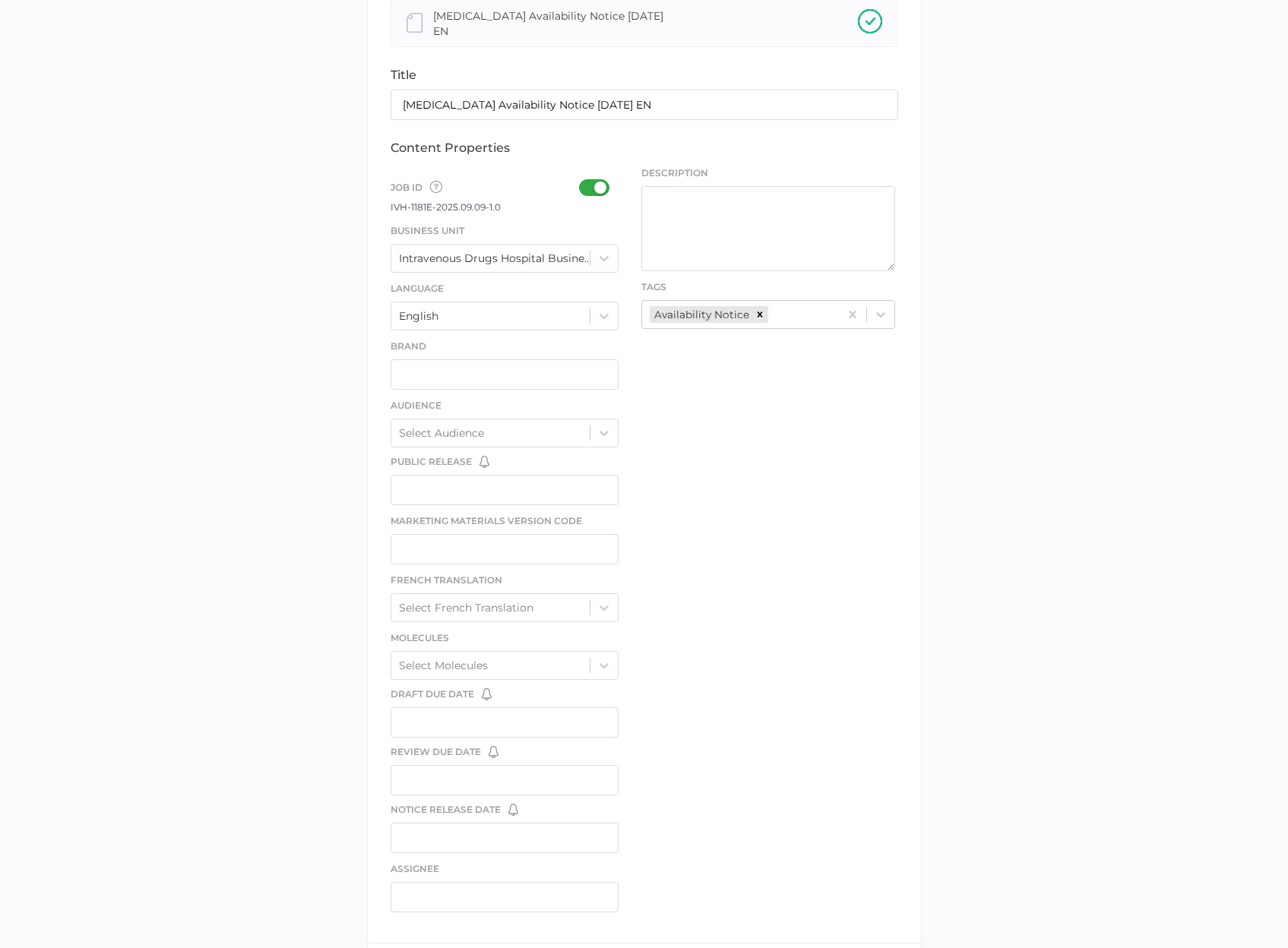
scroll to position [518, 0]
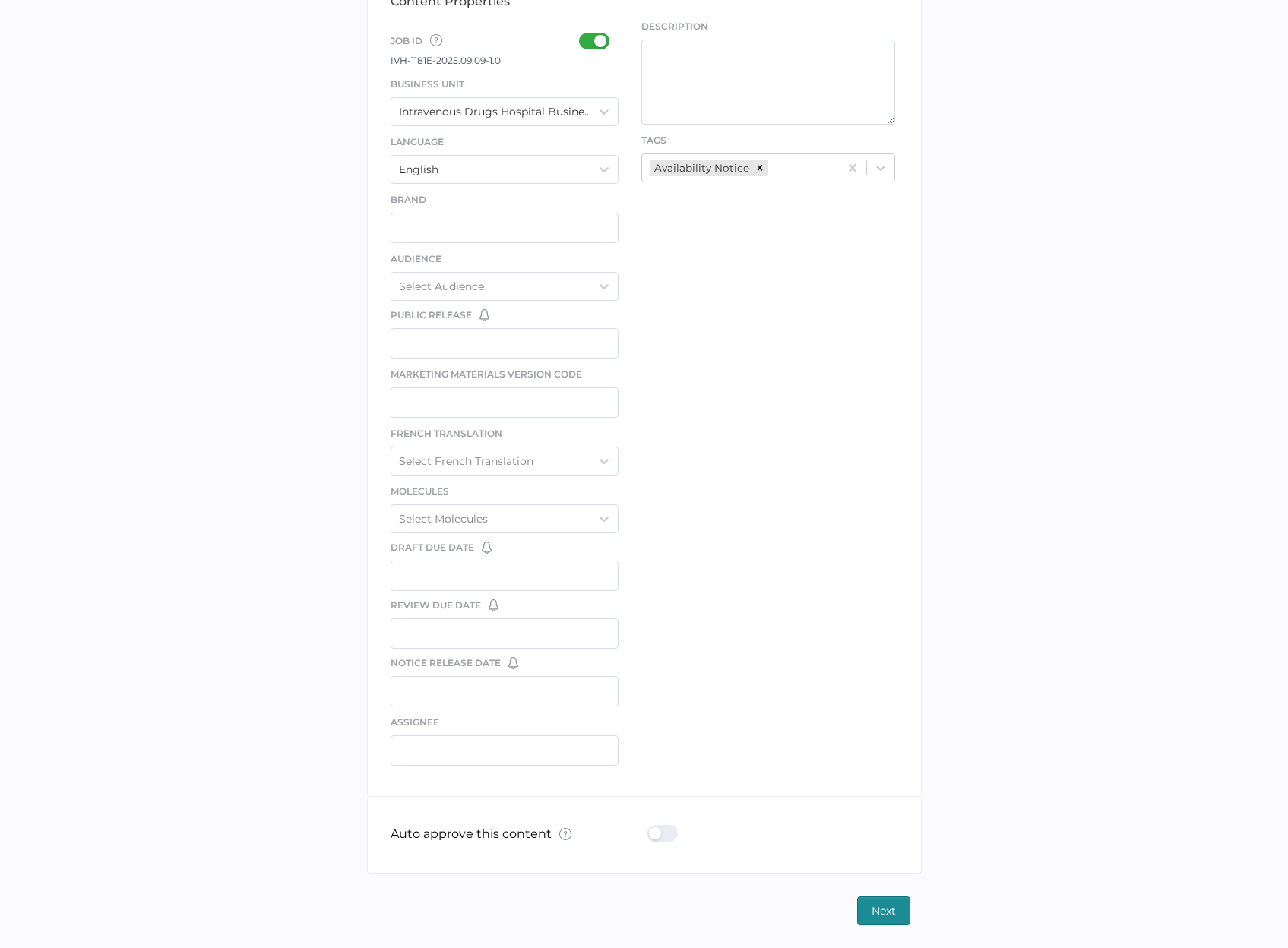
click at [663, 834] on div at bounding box center [667, 834] width 40 height 17
click at [650, 827] on input "checkbox" at bounding box center [650, 827] width 0 height 0
click at [882, 906] on span "Next" at bounding box center [884, 911] width 24 height 28
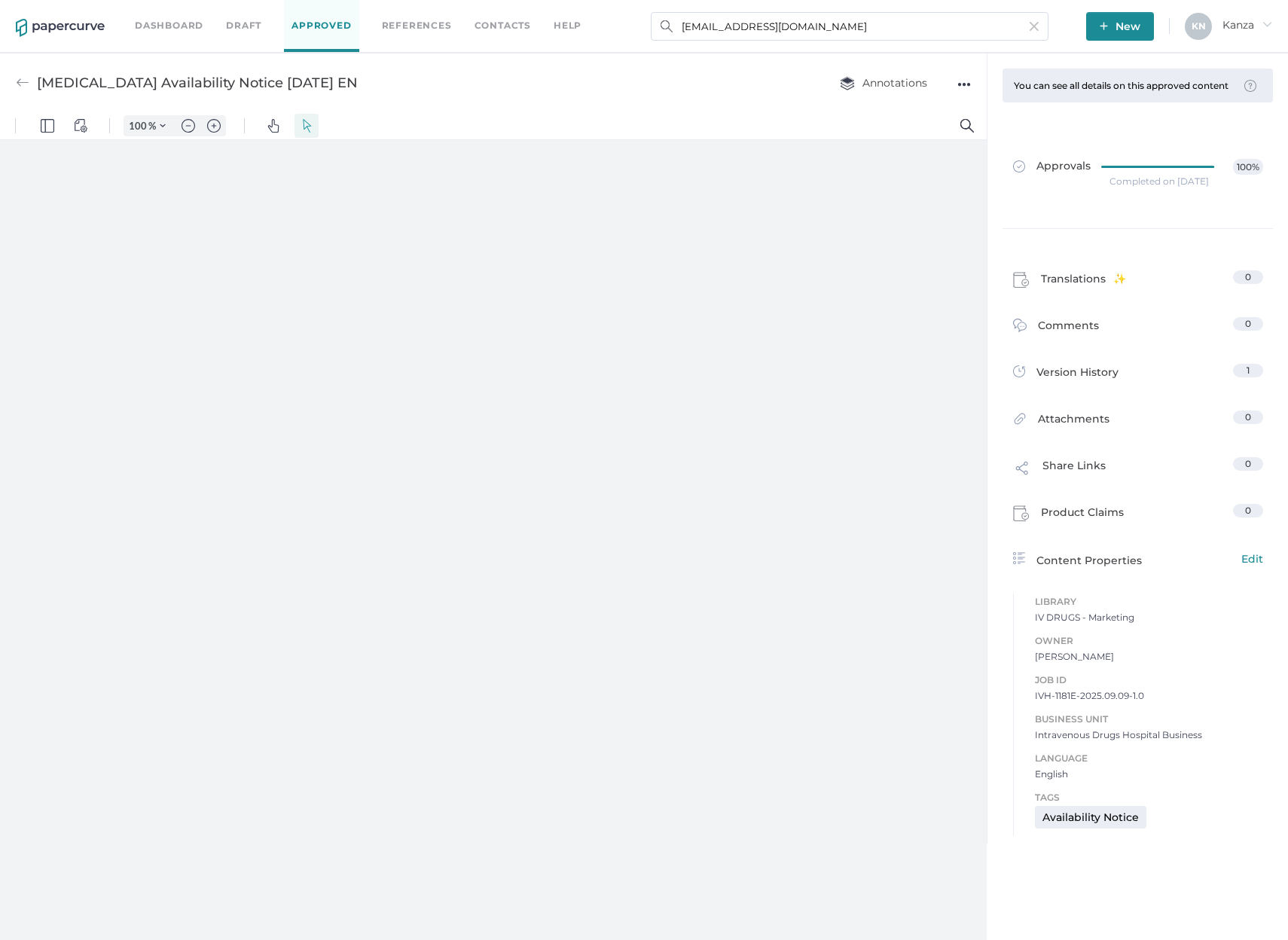
type input "107"
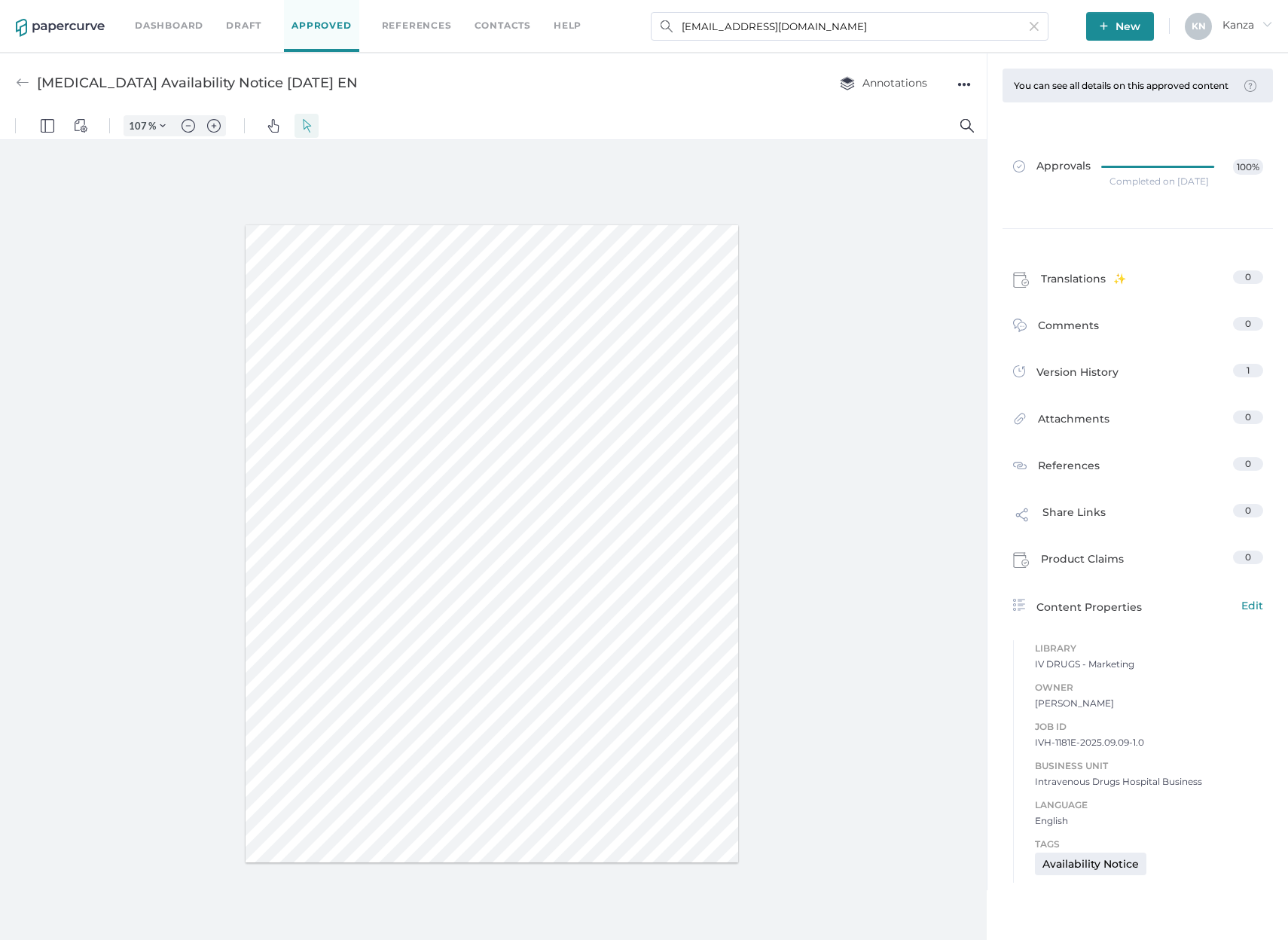
click at [1123, 26] on span "New" at bounding box center [1120, 26] width 41 height 28
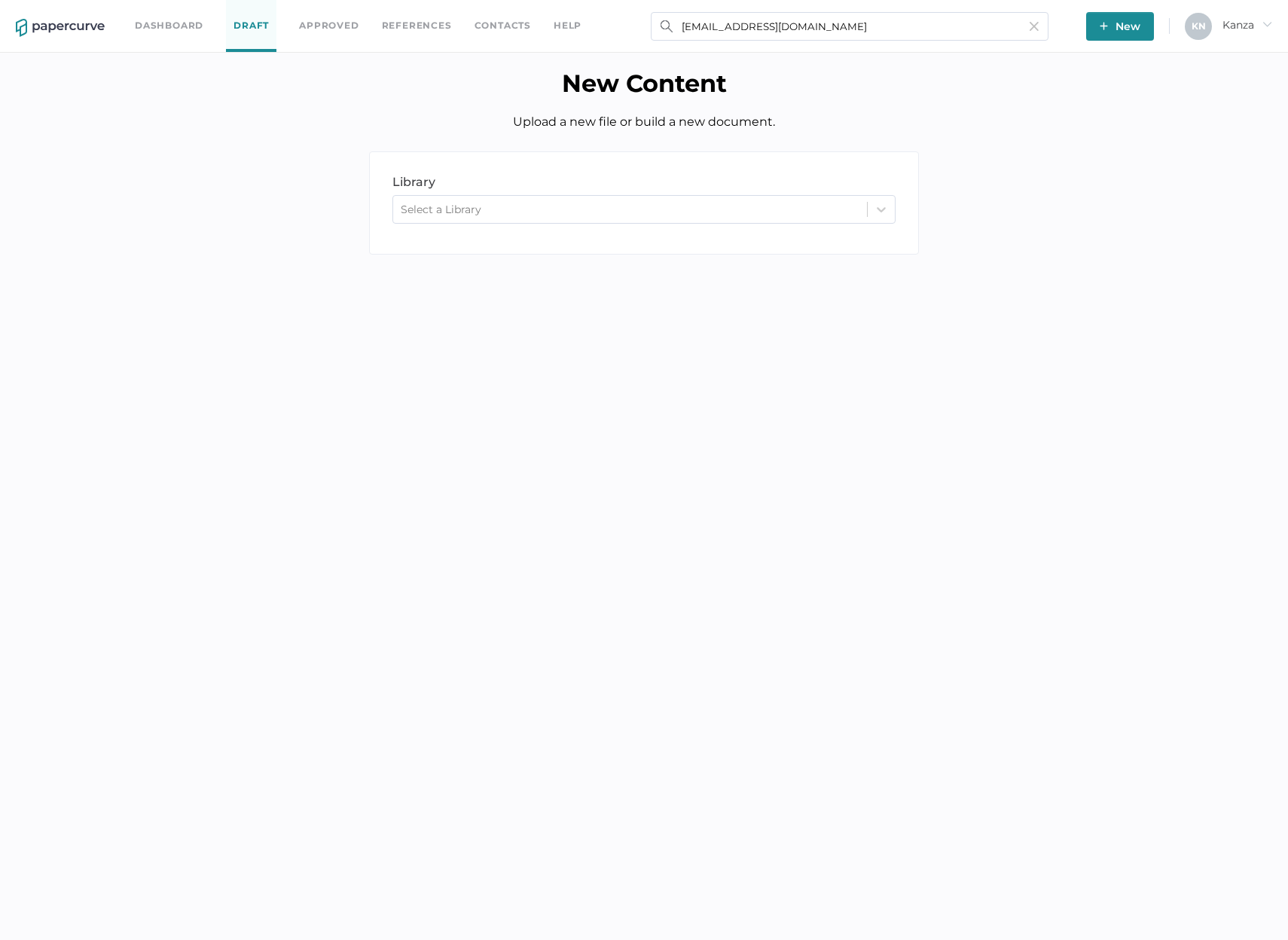
click at [638, 204] on div "Select a Library" at bounding box center [629, 209] width 474 height 23
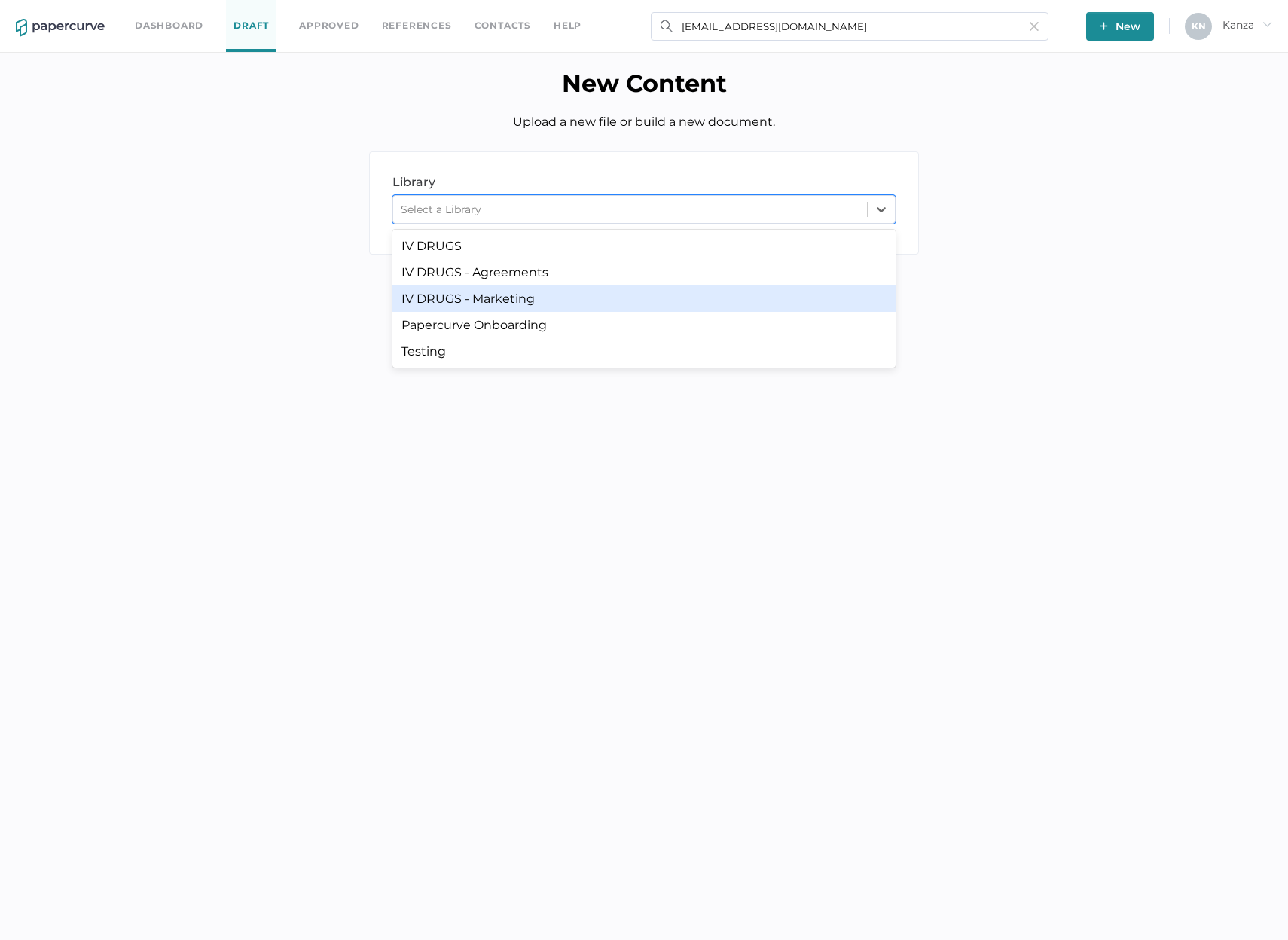
click at [497, 301] on div "IV DRUGS - Marketing" at bounding box center [644, 299] width 503 height 26
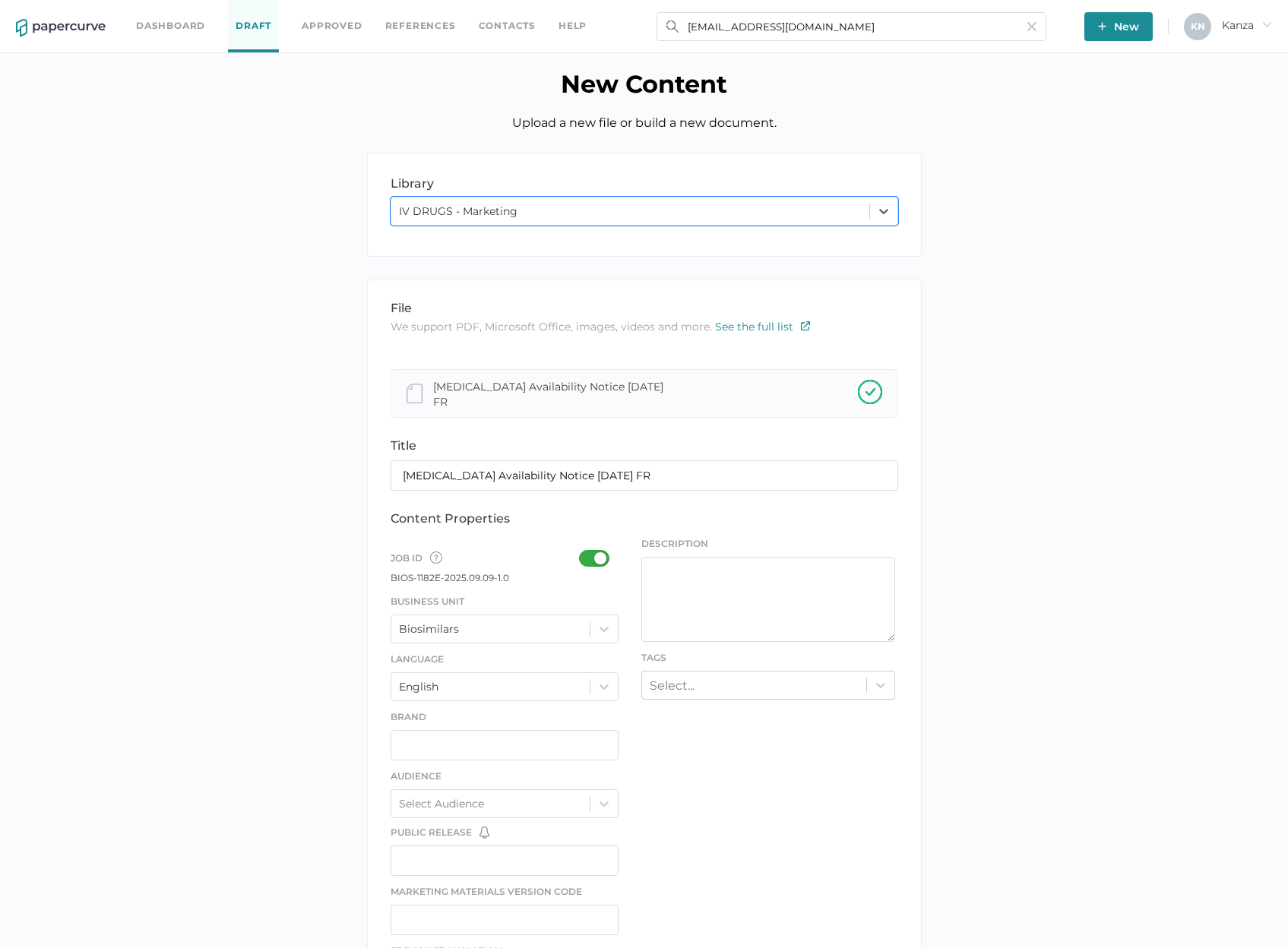
click at [600, 561] on div at bounding box center [598, 558] width 40 height 17
click at [582, 552] on input "checkbox" at bounding box center [582, 552] width 0 height 0
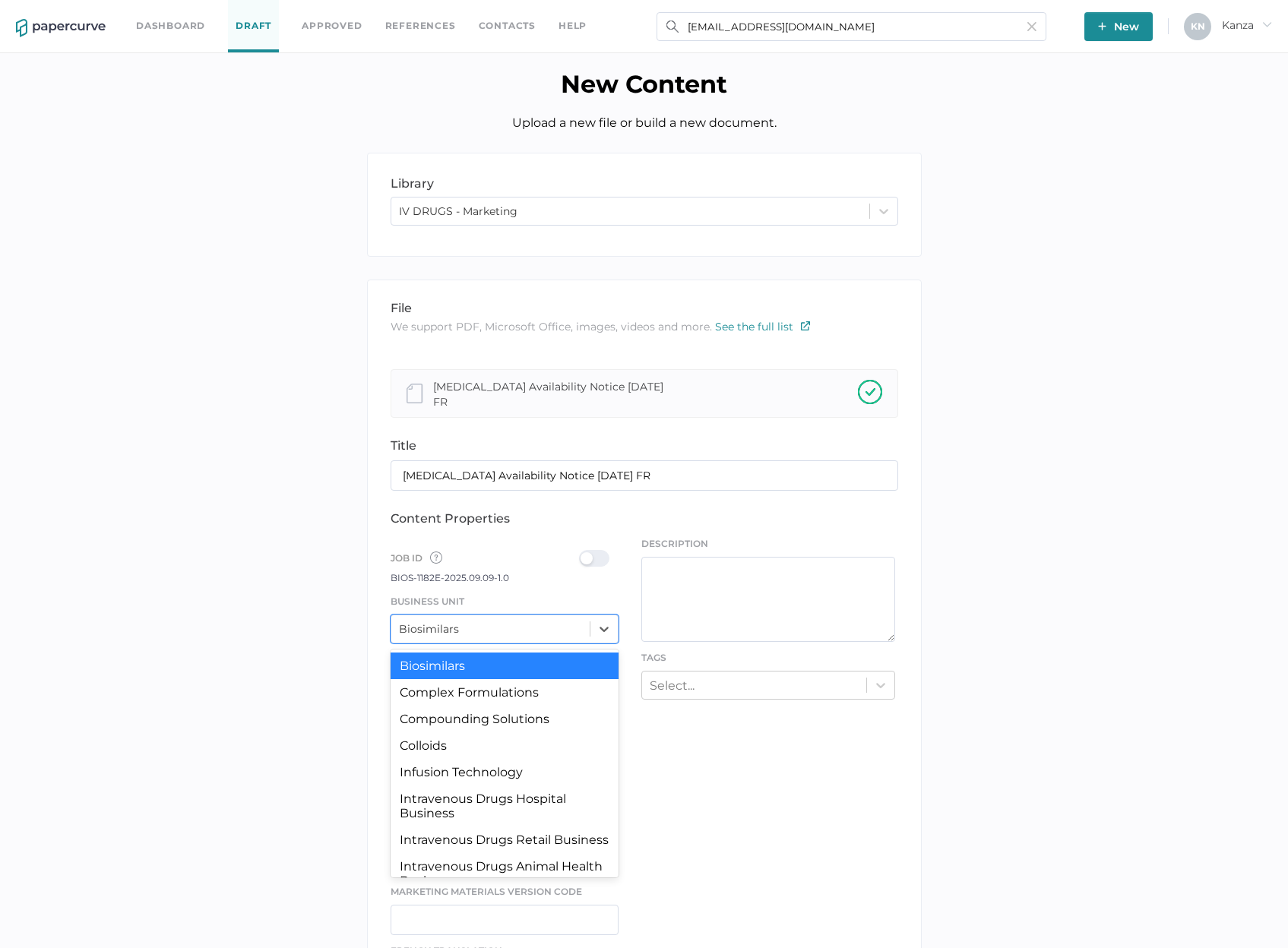
click at [598, 635] on div at bounding box center [604, 629] width 28 height 28
click at [503, 806] on div "Intravenous Drugs Hospital Business" at bounding box center [505, 806] width 228 height 41
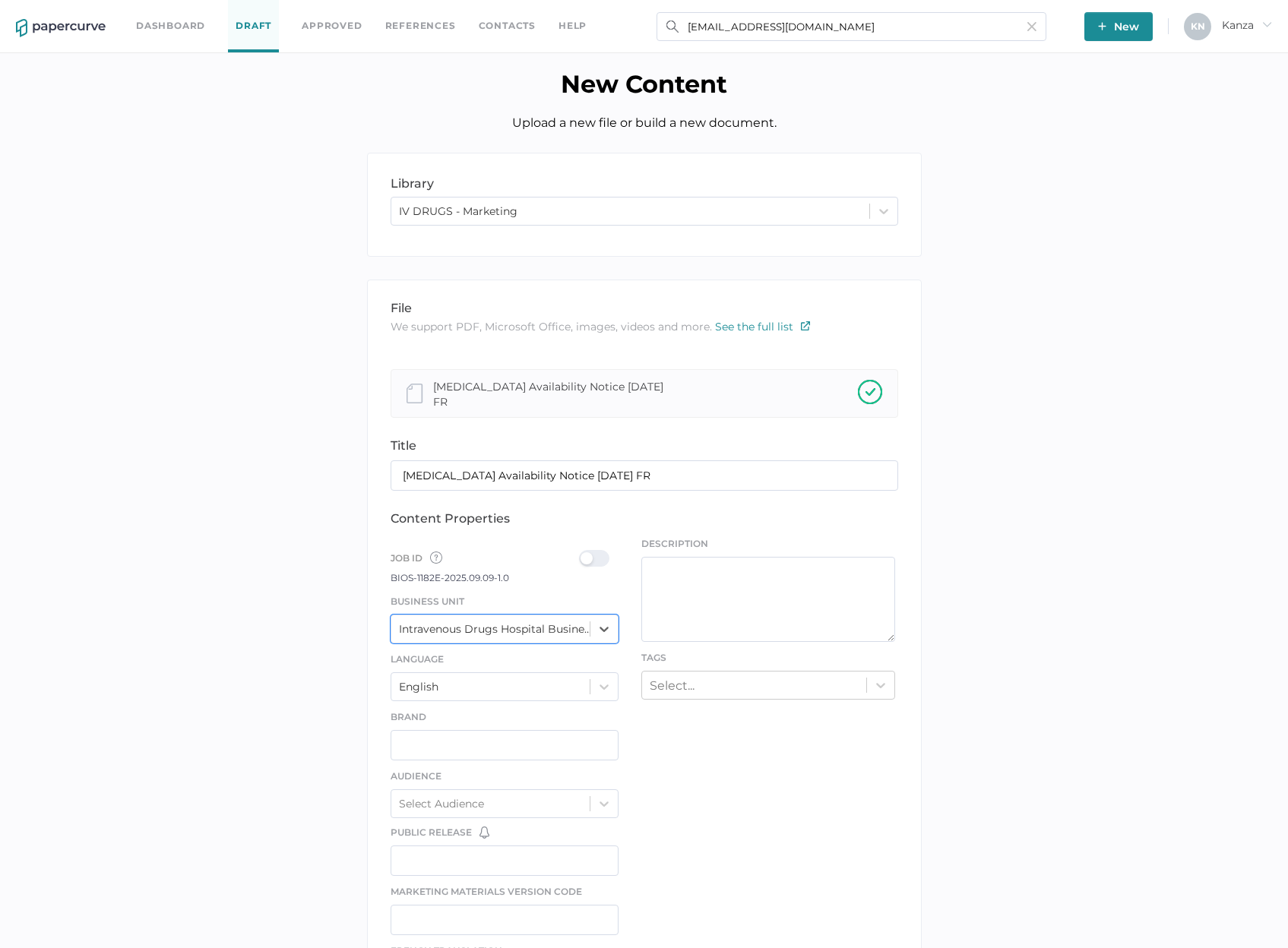
click at [597, 556] on div at bounding box center [598, 558] width 40 height 17
click at [582, 552] on input "checkbox" at bounding box center [582, 552] width 0 height 0
click at [683, 683] on div "Select..." at bounding box center [672, 685] width 45 height 15
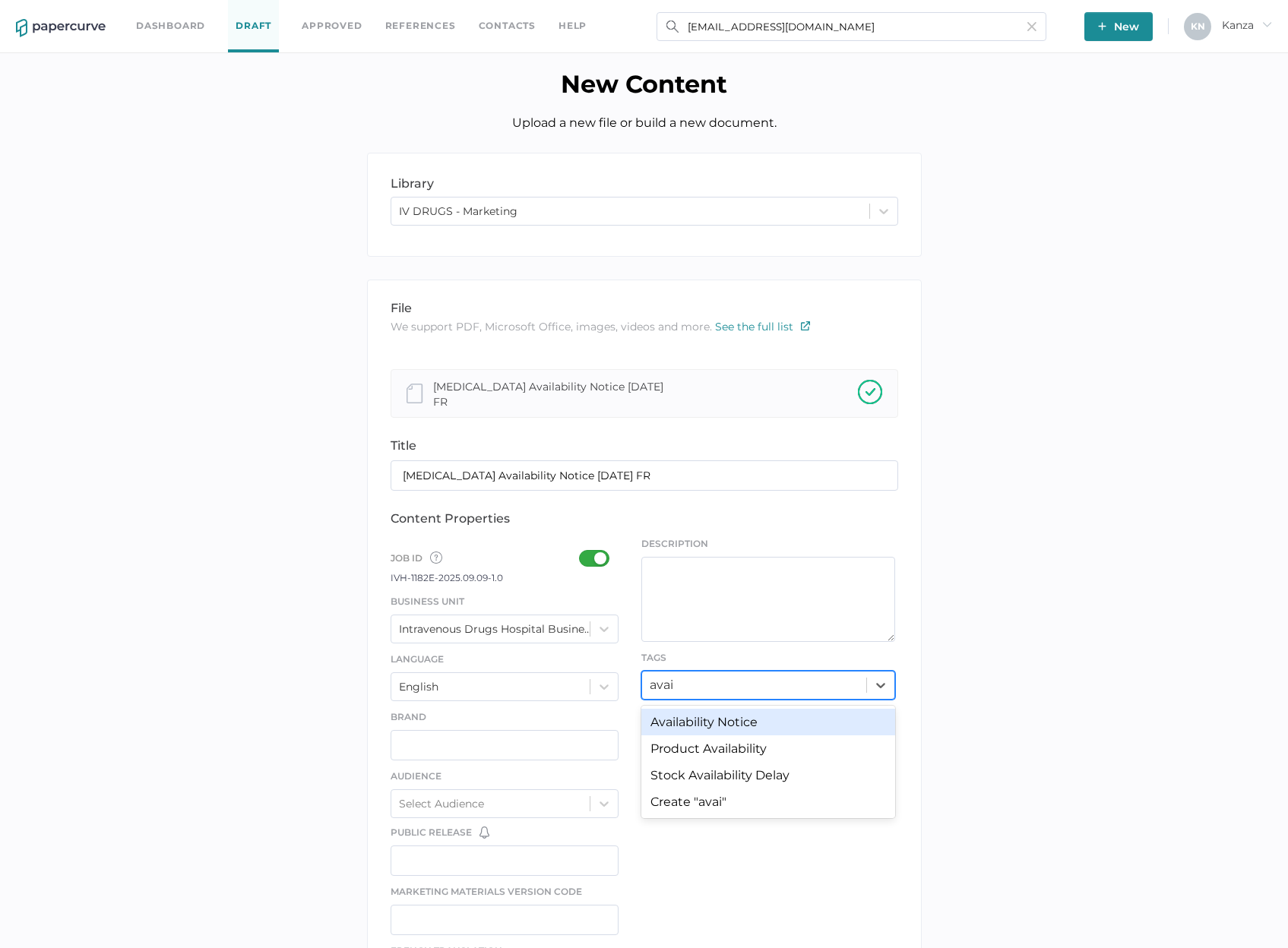
type input "avail"
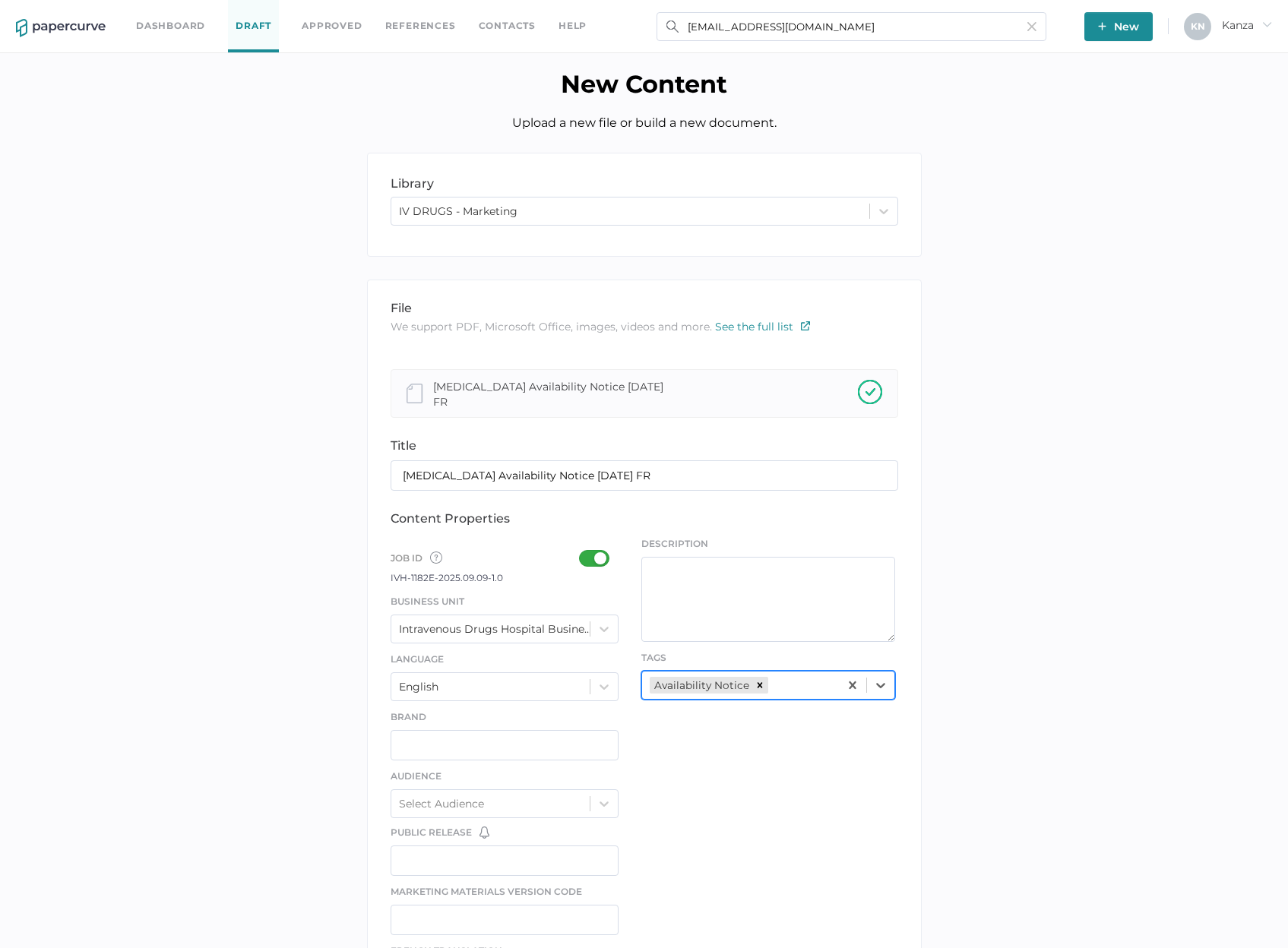
click at [692, 765] on div "file We support PDF, Microsoft Office, images, videos and more. See the full li…" at bounding box center [644, 796] width 555 height 1035
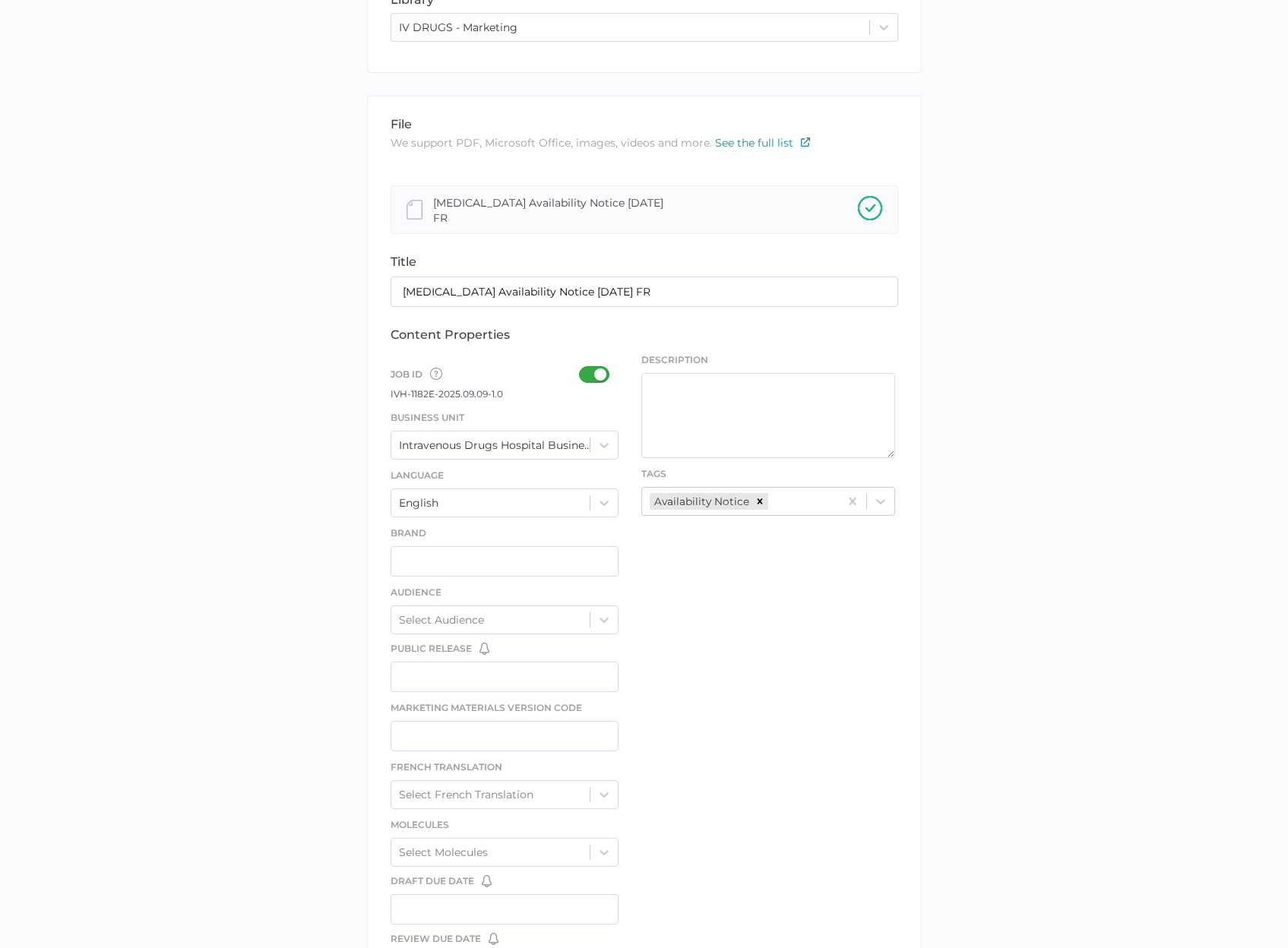
scroll to position [513, 0]
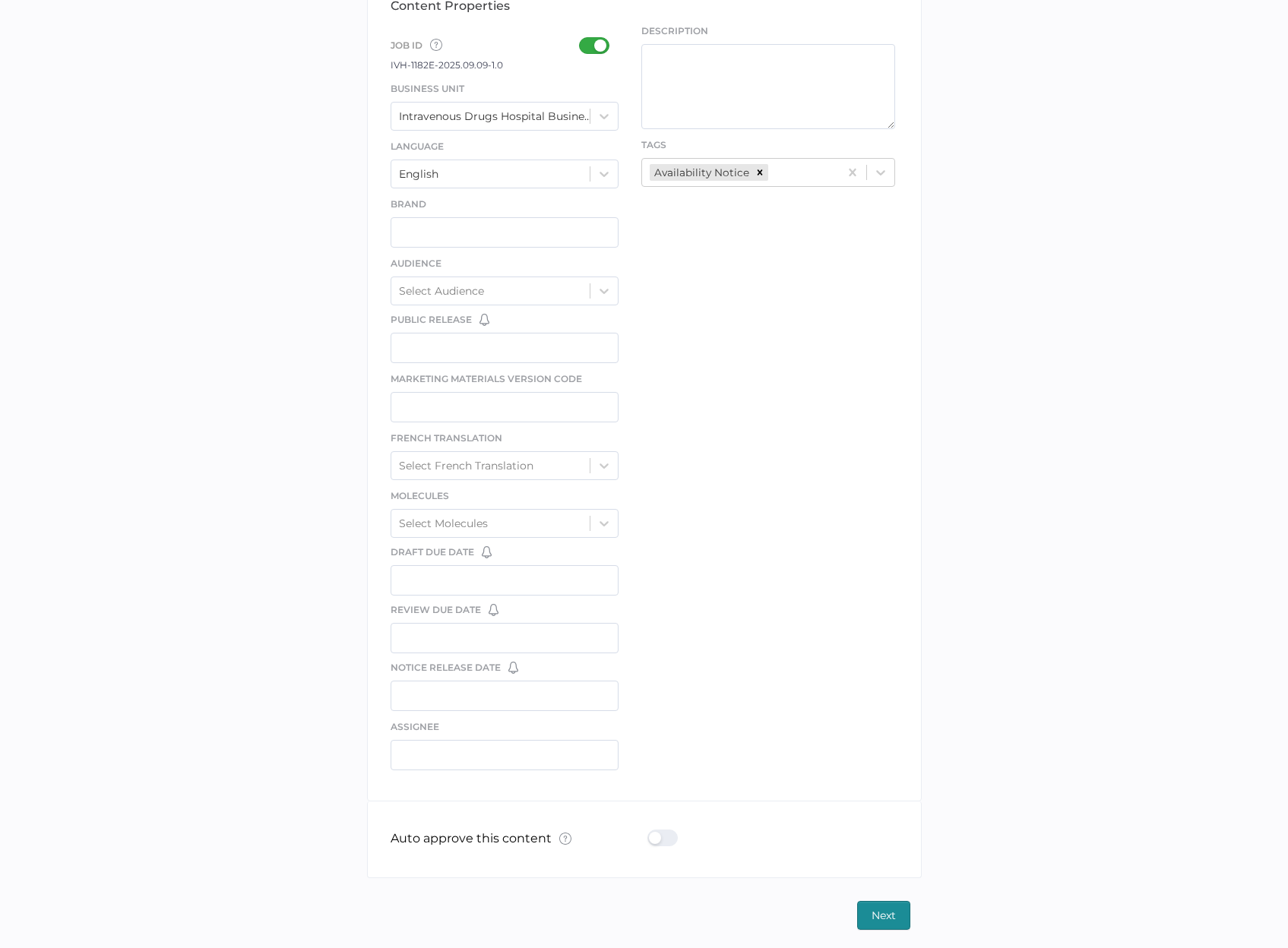
click at [678, 842] on label at bounding box center [667, 838] width 40 height 19
click at [650, 832] on input "checkbox" at bounding box center [650, 832] width 0 height 0
click at [662, 838] on div at bounding box center [667, 837] width 40 height 17
click at [650, 832] on input "checkbox" at bounding box center [650, 832] width 0 height 0
click at [665, 846] on div "Auto approve this content What is Auto Approve? × The auto approve feature lets…" at bounding box center [644, 839] width 508 height 76
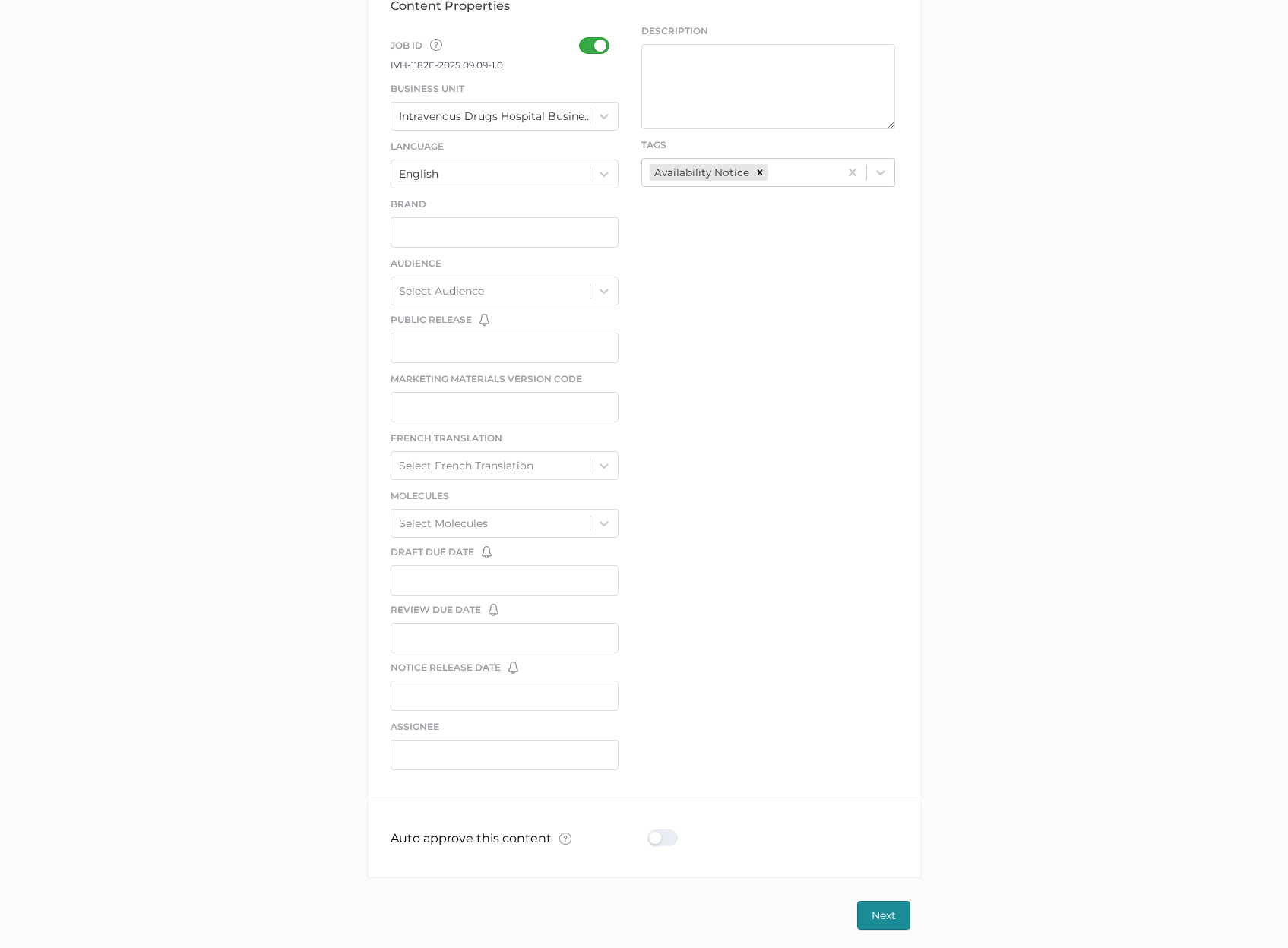
click at [665, 836] on div at bounding box center [667, 837] width 40 height 17
click at [650, 832] on input "checkbox" at bounding box center [650, 832] width 0 height 0
click at [877, 912] on span "Next" at bounding box center [884, 916] width 24 height 28
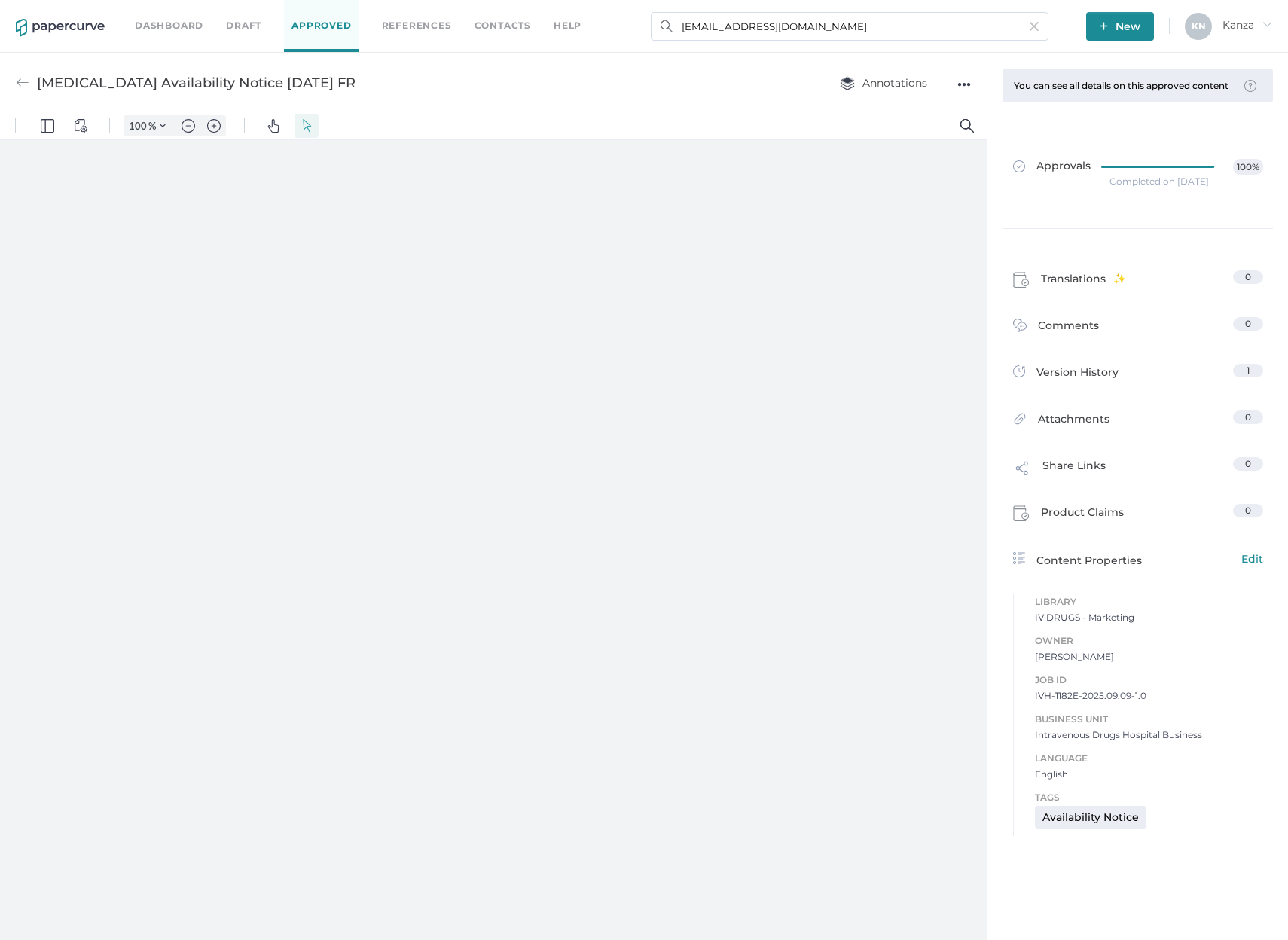
type input "107"
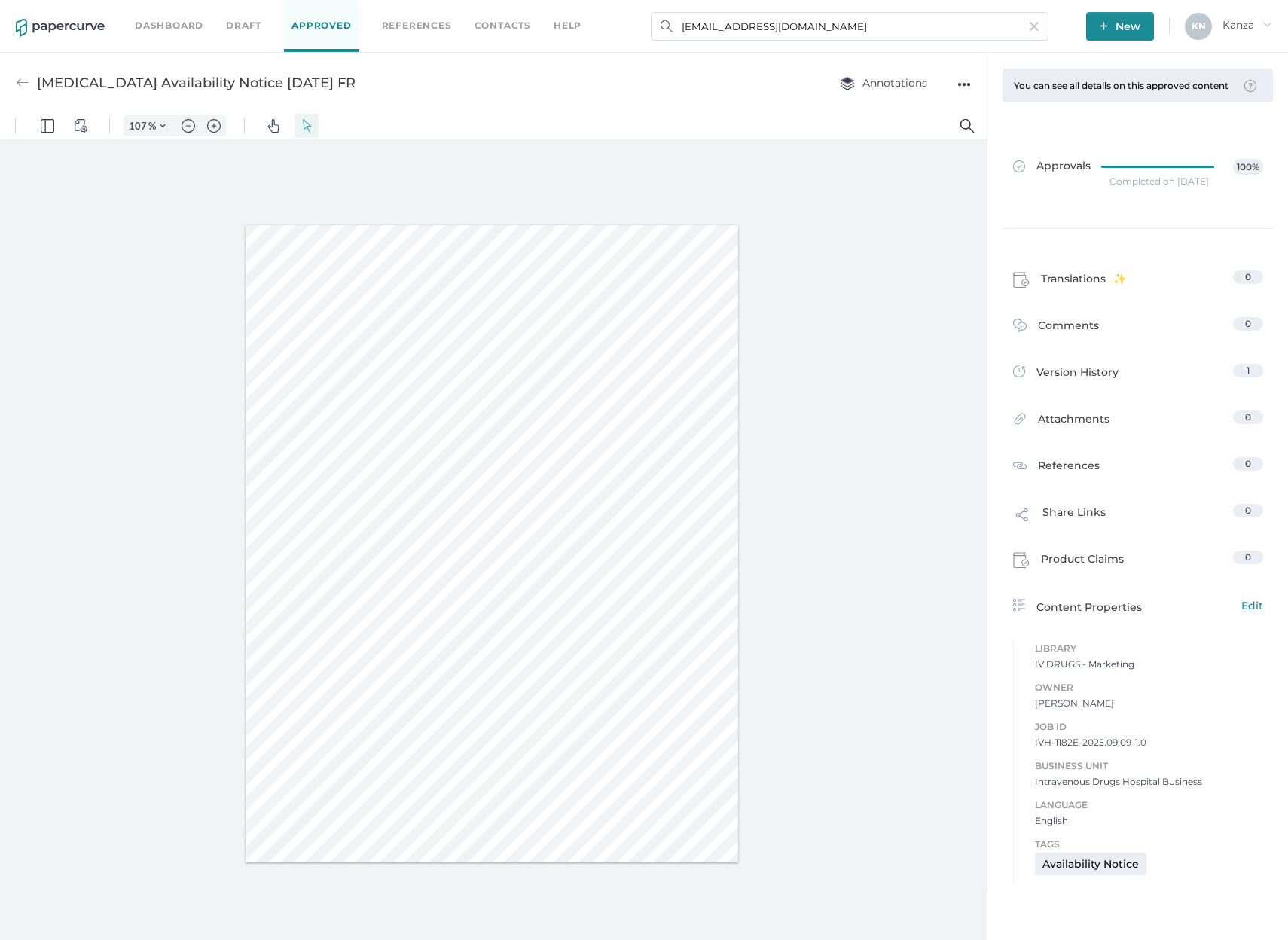
click at [657, 102] on div "[MEDICAL_DATA] Availability Notice [DATE] FR Annotations ●●●" at bounding box center [493, 82] width 987 height 59
click at [1138, 21] on span "New" at bounding box center [1120, 26] width 41 height 28
